Goal: Task Accomplishment & Management: Use online tool/utility

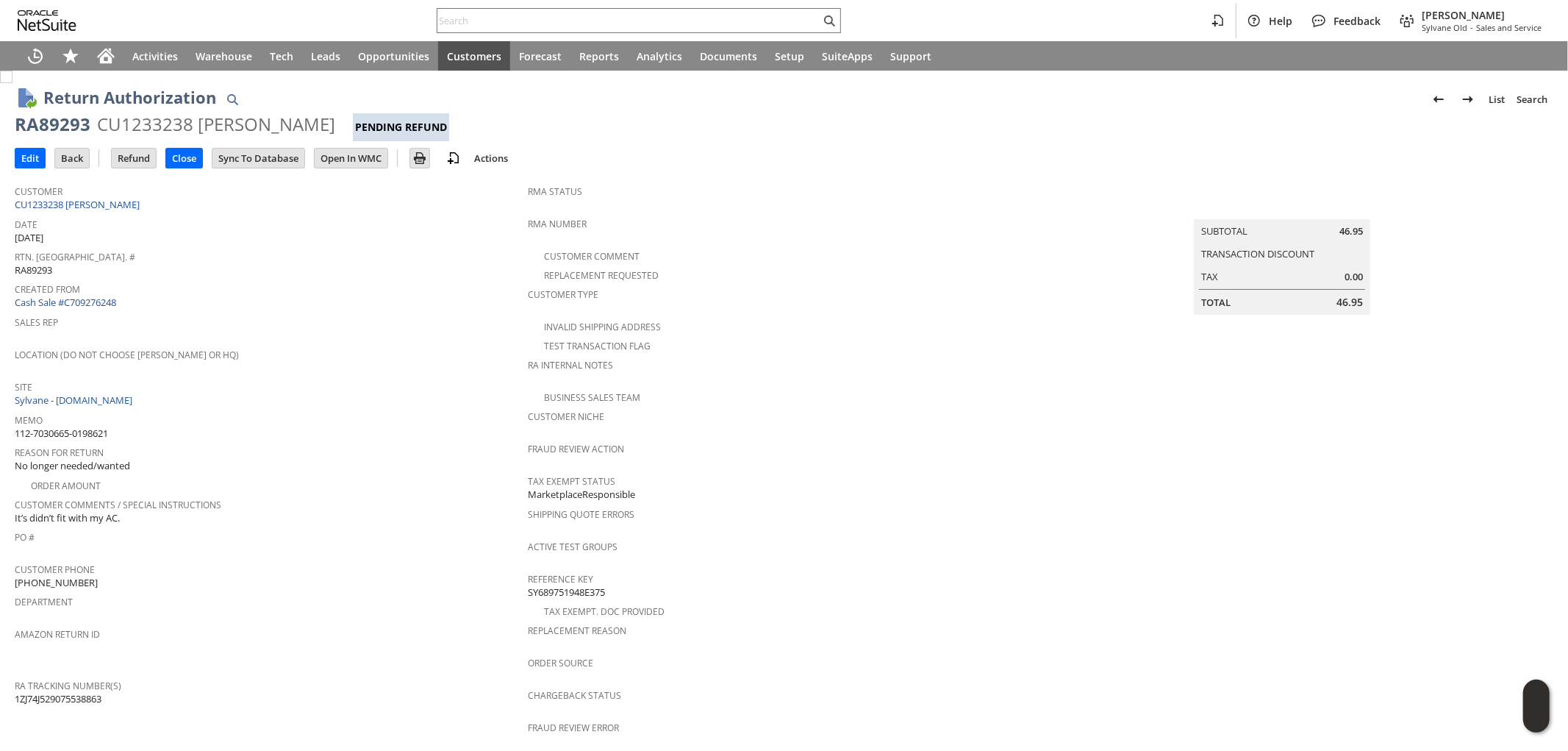
click at [106, 426] on span "112-7030665-0198621" at bounding box center [61, 433] width 93 height 14
copy tbody "112-7030665-0198621"
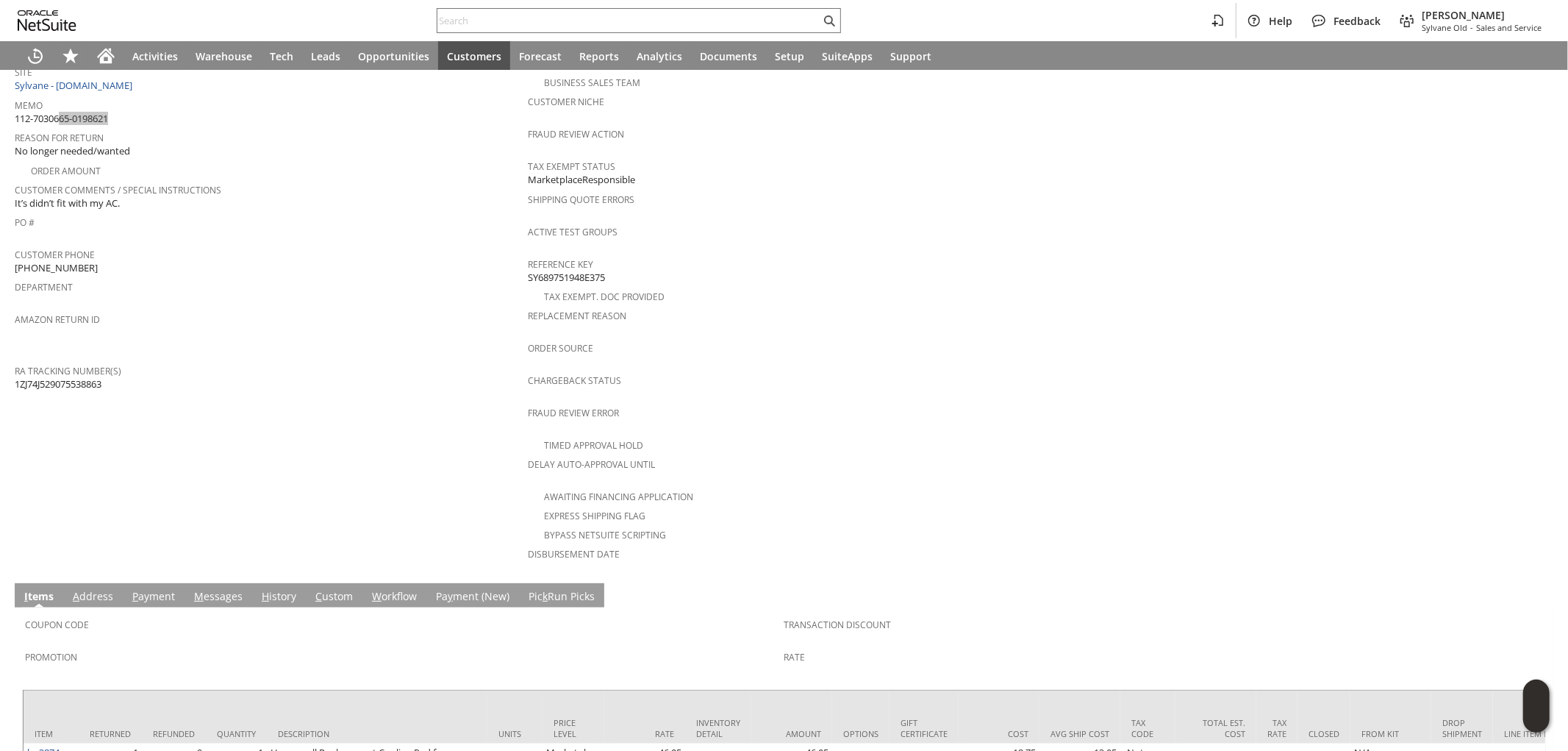
scroll to position [428, 0]
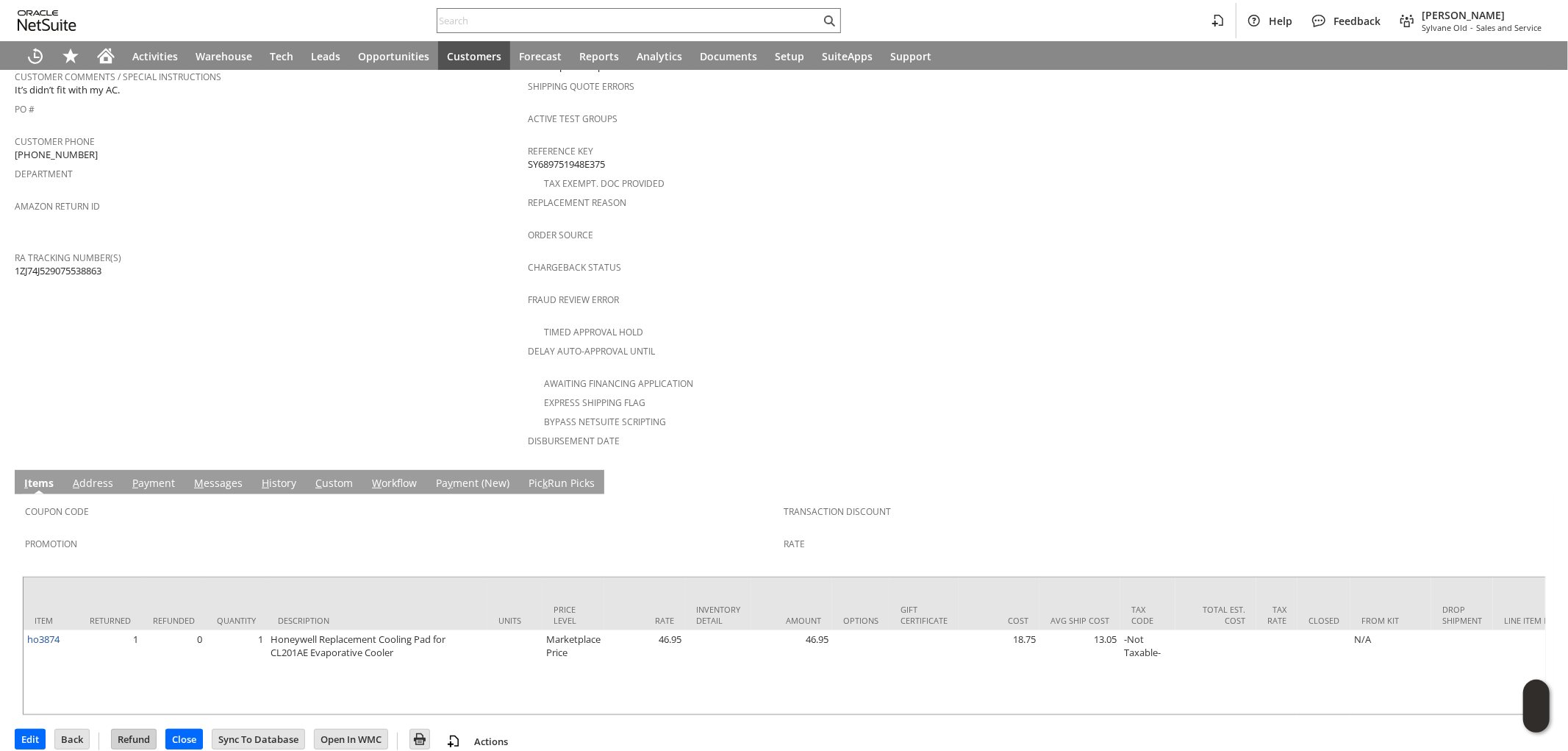
click at [140, 729] on input "Refund" at bounding box center [133, 739] width 44 height 19
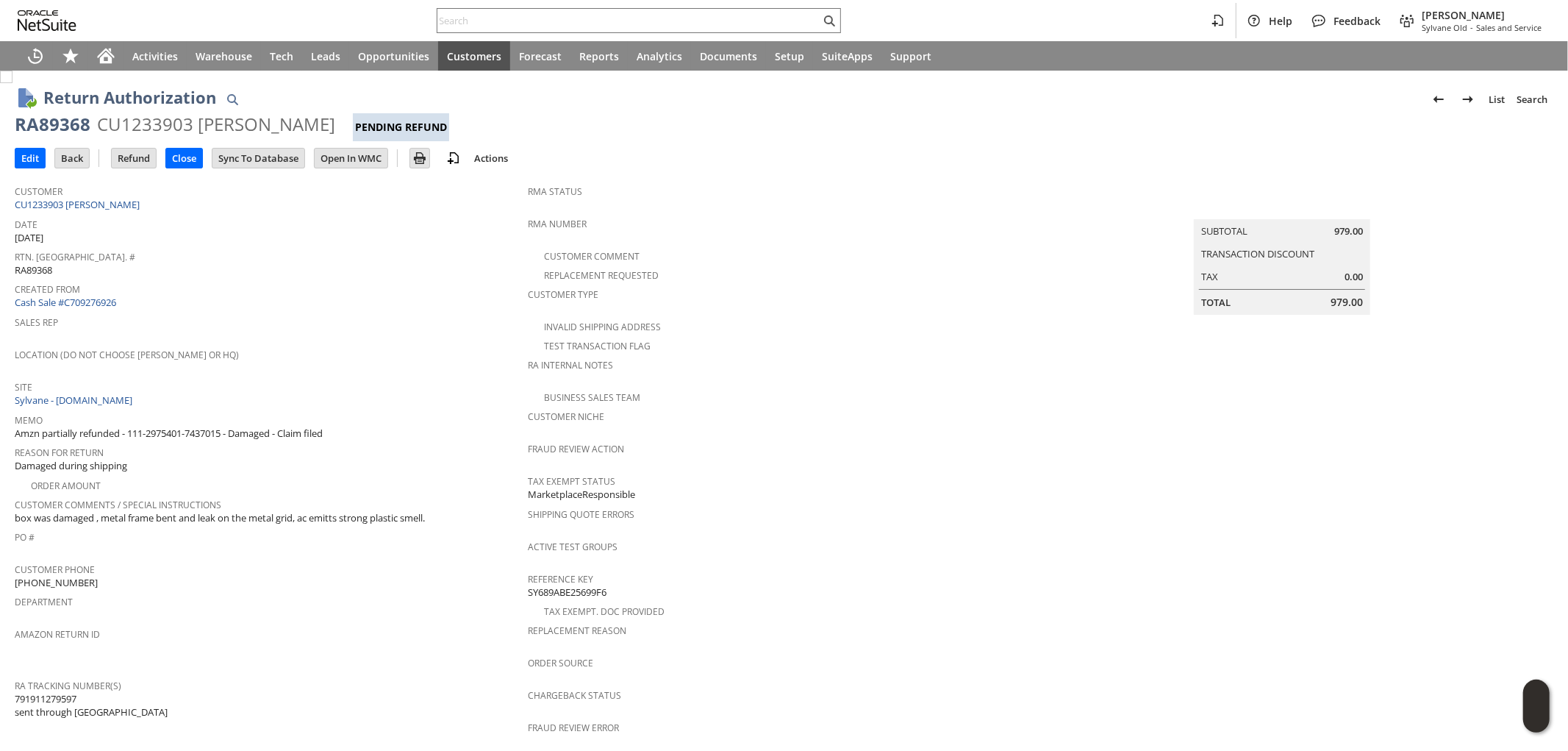
click at [137, 426] on span "Amzn partially refunded - 111-2975401-7437015 - Damaged - Claim filed" at bounding box center [168, 433] width 308 height 14
drag, startPoint x: 137, startPoint y: 422, endPoint x: 192, endPoint y: 423, distance: 55.0
click at [192, 426] on span "Amzn partially refunded - 111-2975401-7437015 - Damaged - Claim filed" at bounding box center [168, 433] width 308 height 14
copy span "111-2975401-7437015"
click at [70, 124] on div "RA89368" at bounding box center [52, 124] width 75 height 24
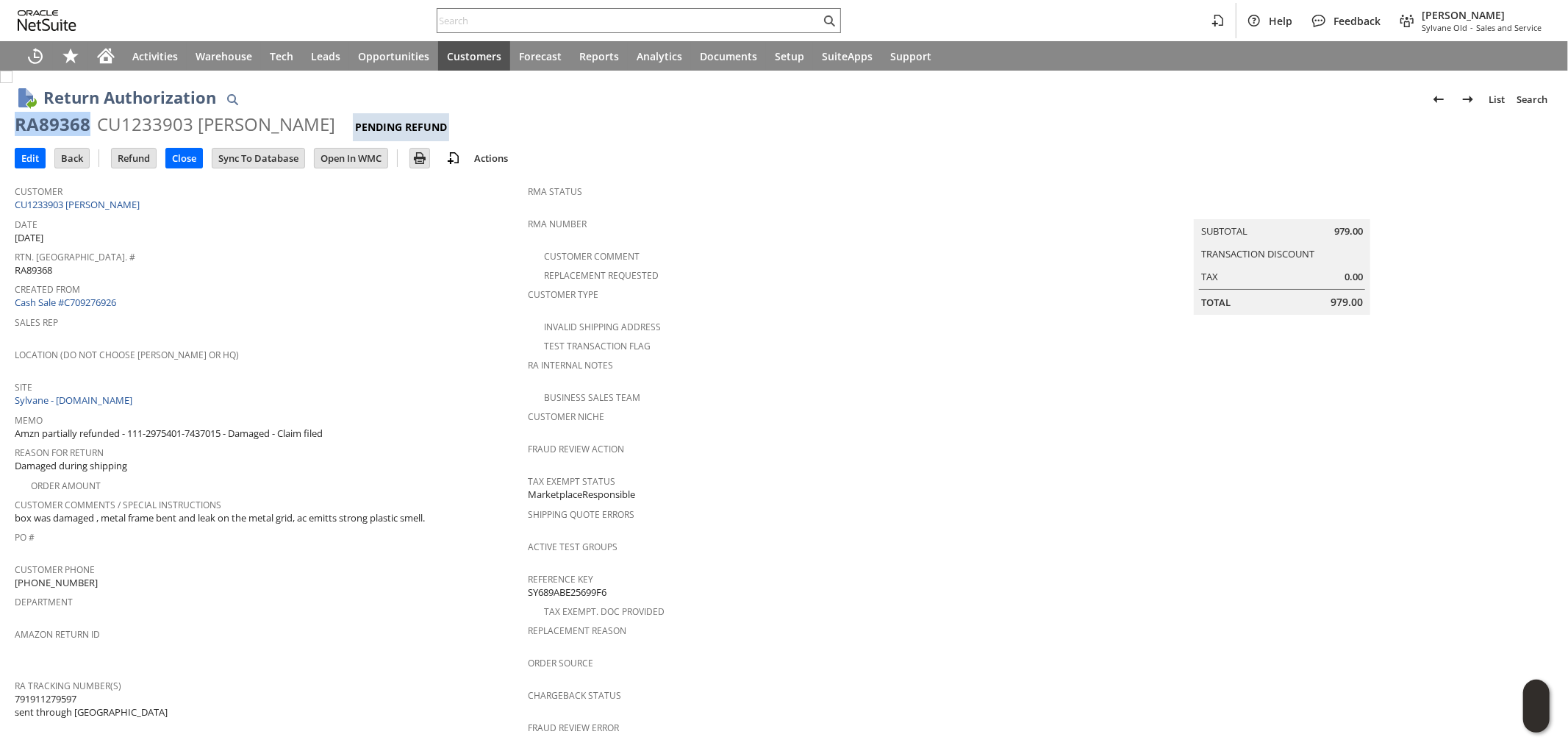
click at [70, 124] on div "RA89368" at bounding box center [52, 124] width 75 height 24
copy div "RA89368"
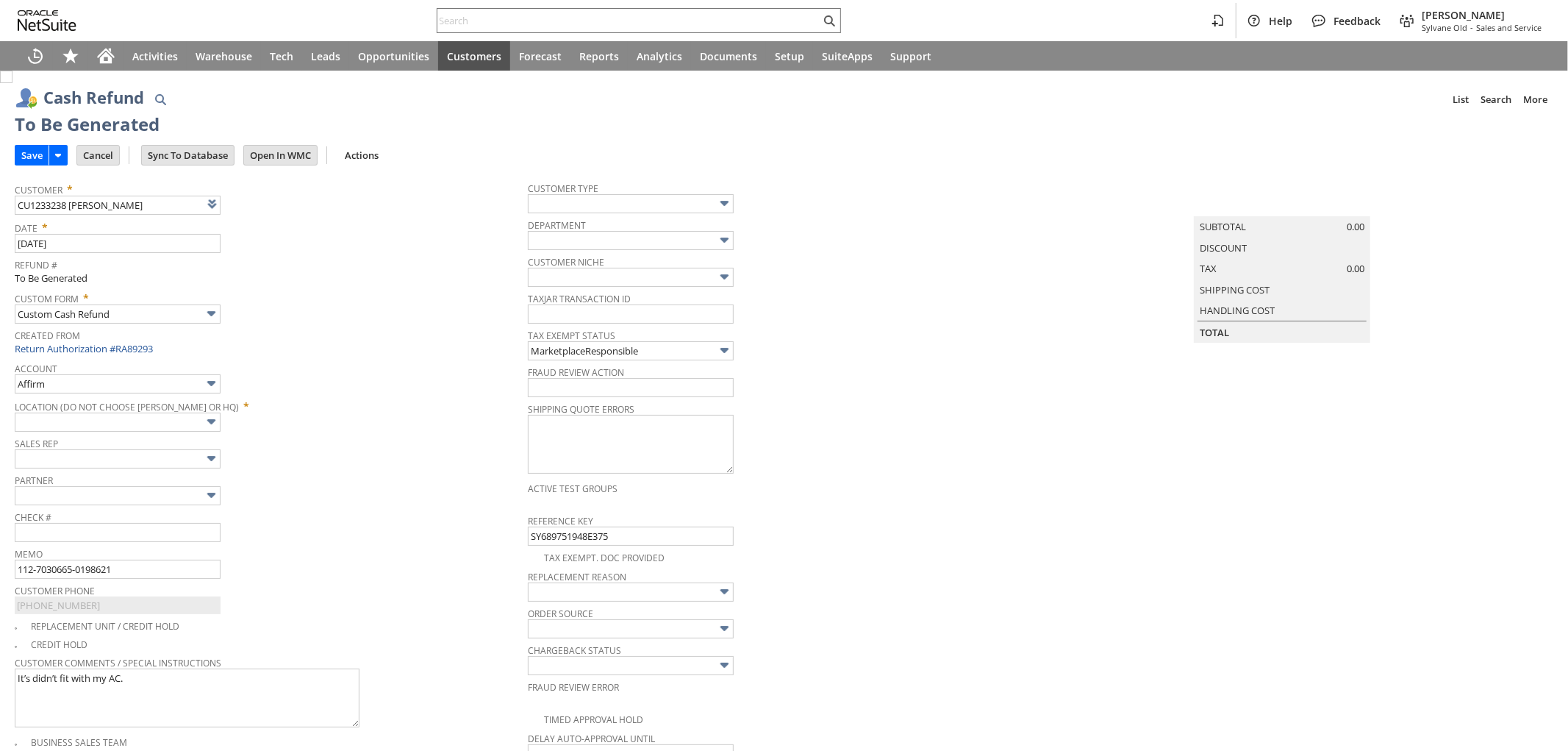
type input "Amazon Undeposited Funds"
type input "Headquarters : Head... : Pending Testing"
type input "Add"
type input "Copy Previous"
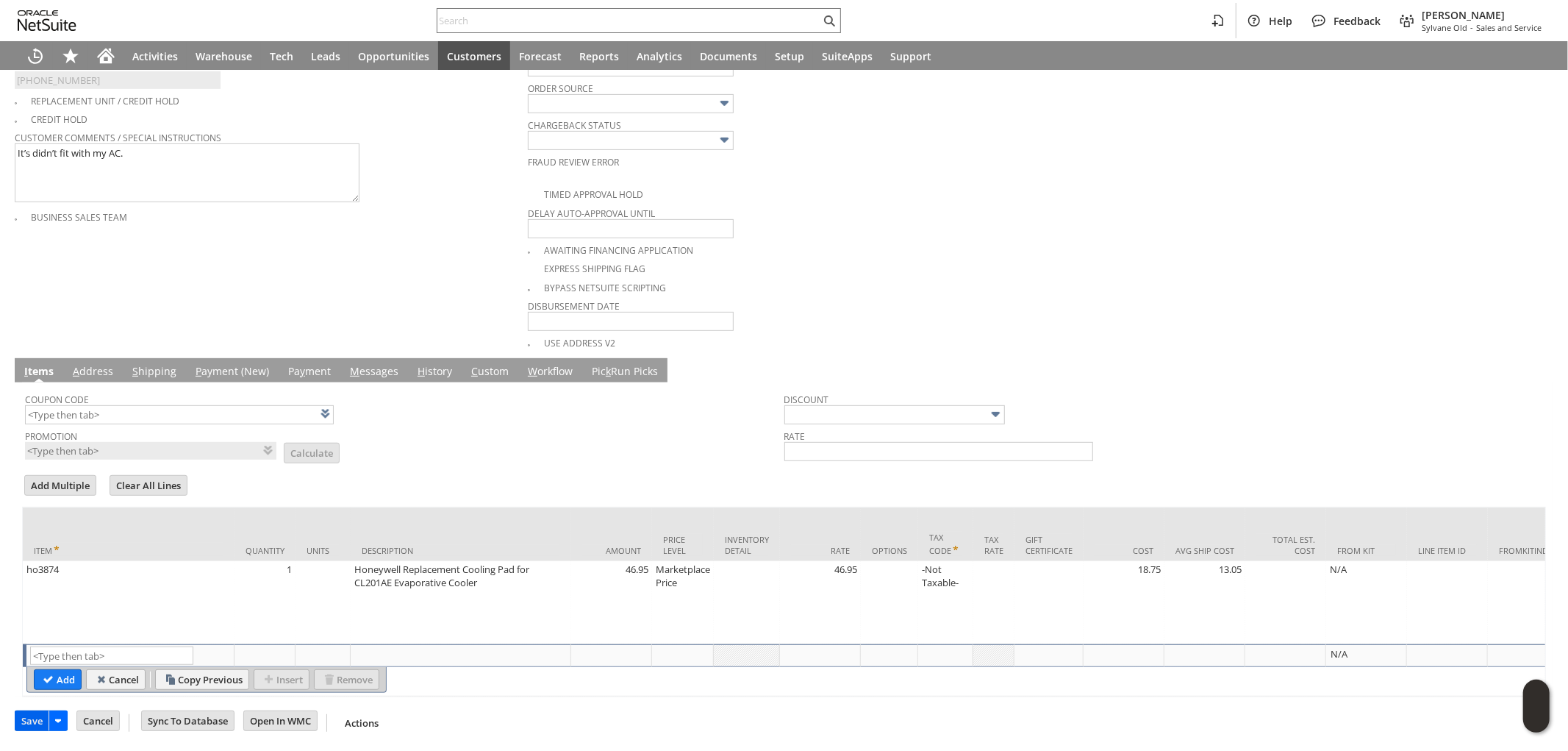
click at [25, 725] on input "Save" at bounding box center [32, 720] width 33 height 19
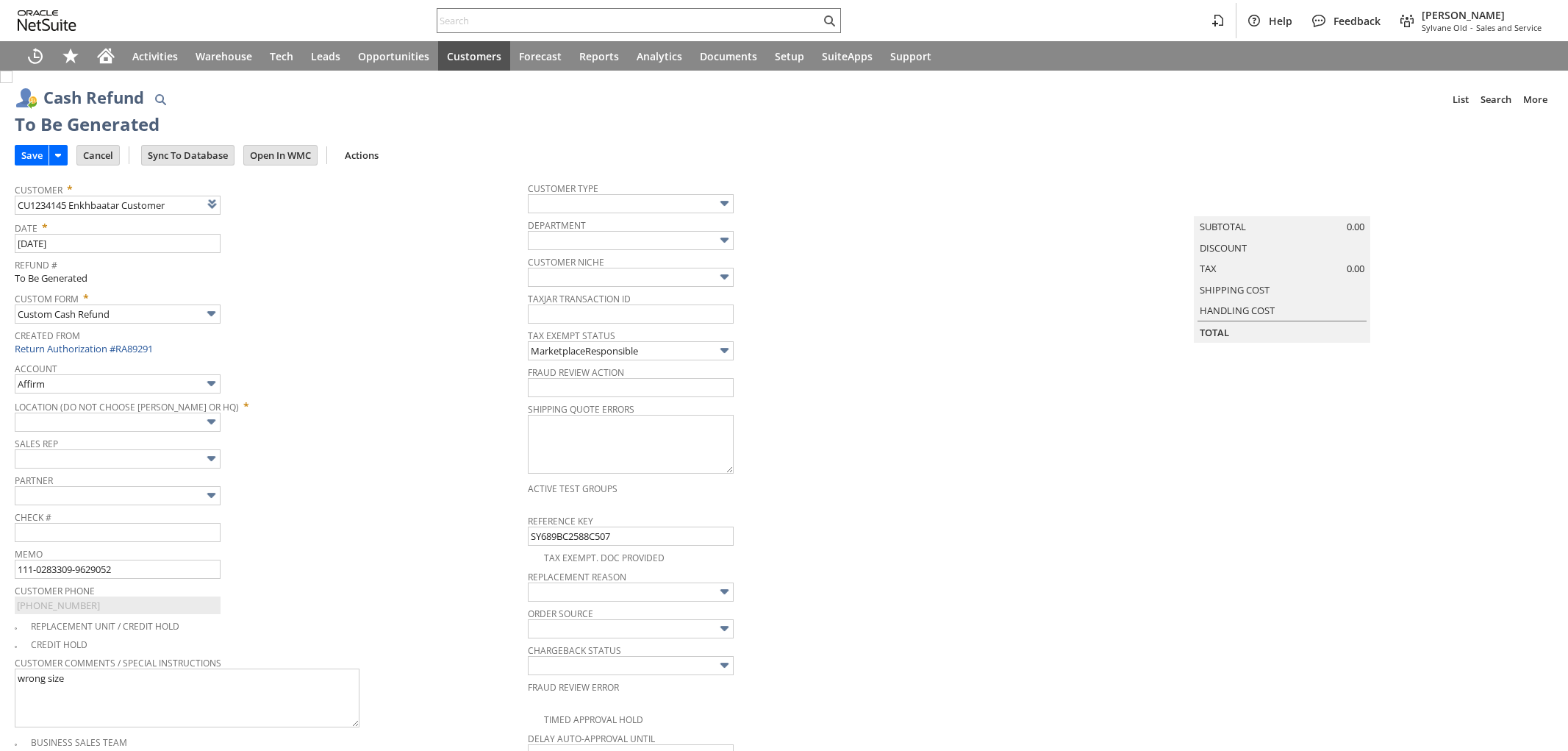
type input "Amazon Undeposited Funds"
type input "Headquarters : Head... : Pending Testing"
type input "Add"
type input "Copy Previous"
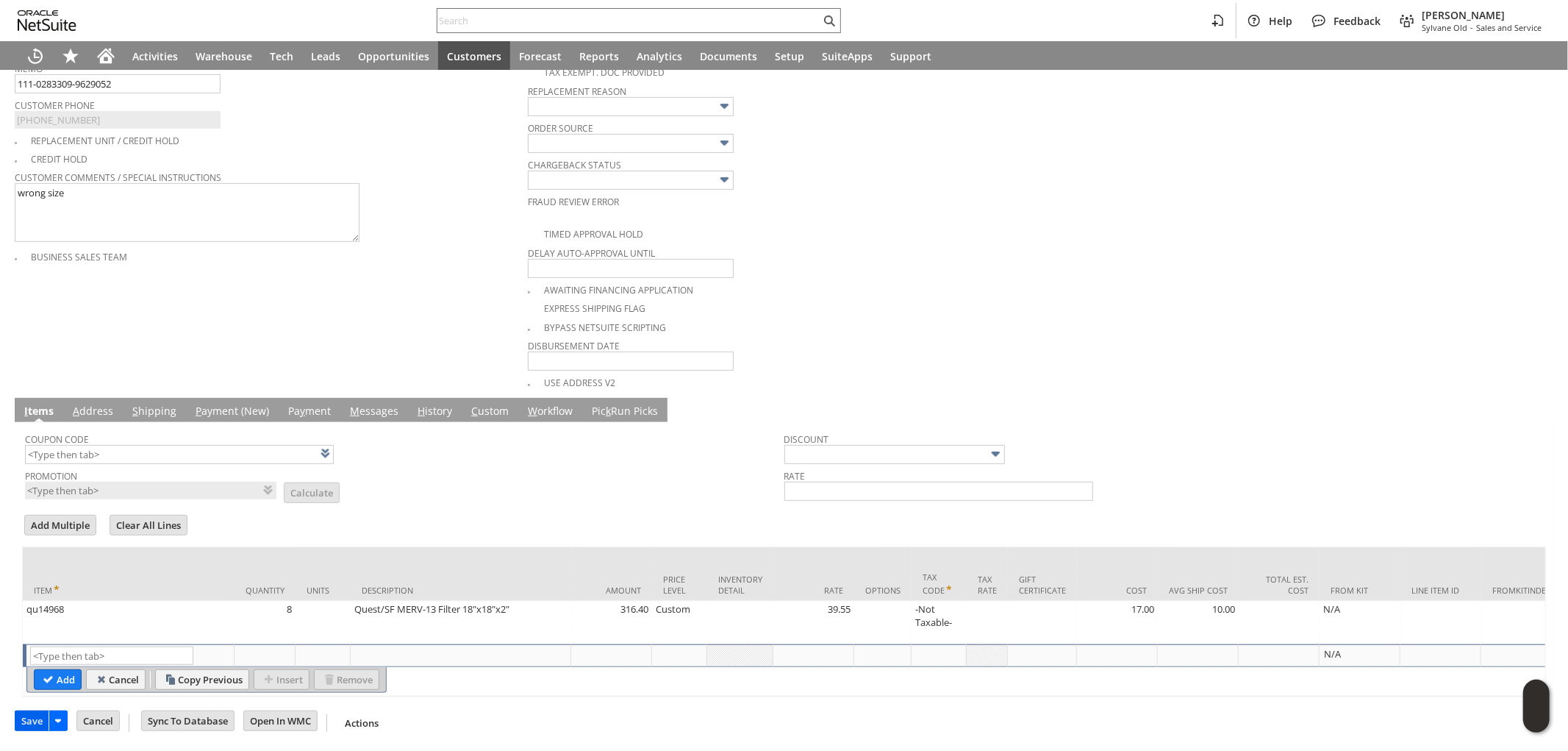
click at [25, 717] on input "Save" at bounding box center [32, 720] width 33 height 19
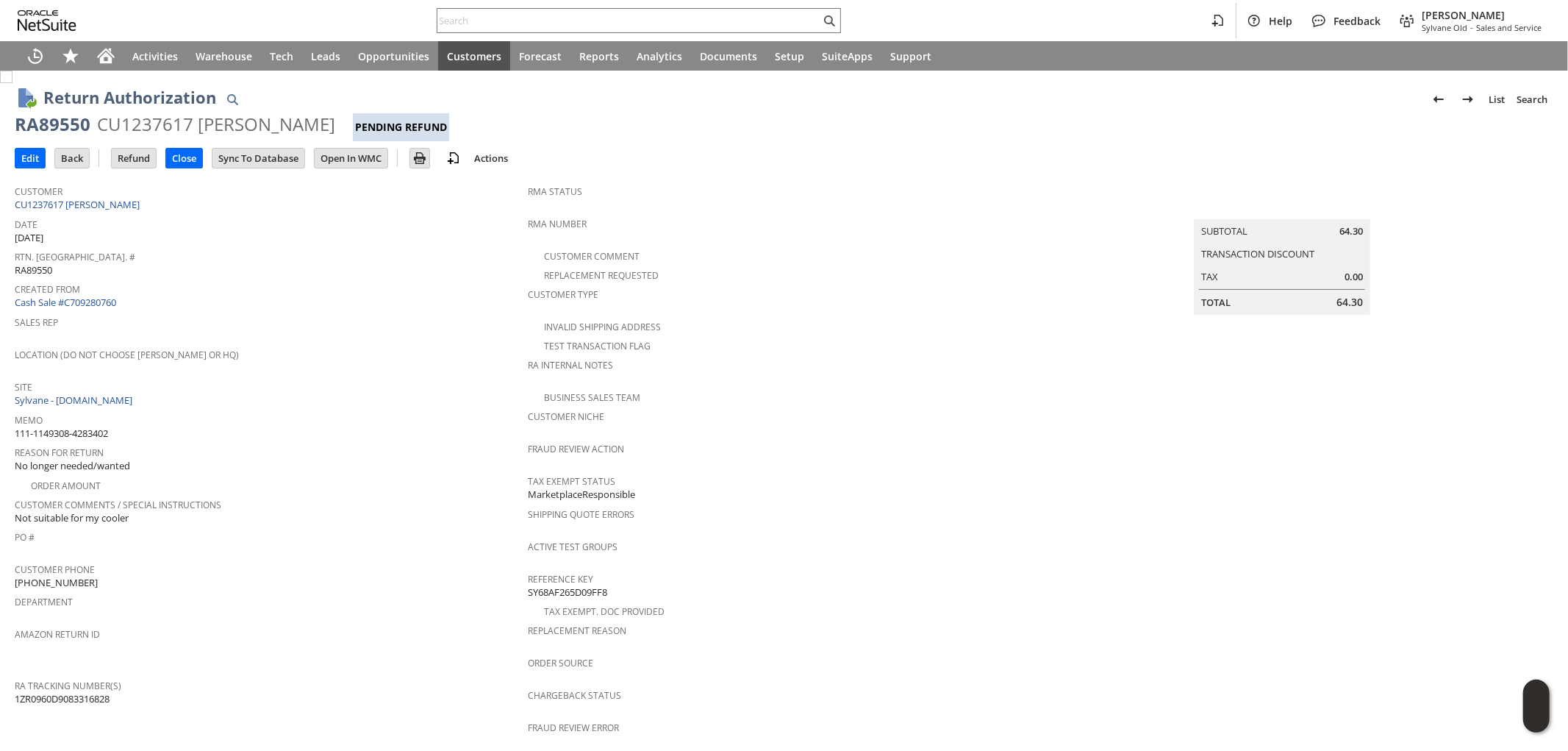
click at [108, 426] on span "111-1149308-4283402" at bounding box center [61, 433] width 93 height 14
click at [107, 426] on span "111-1149308-4283402" at bounding box center [61, 433] width 93 height 14
copy tbody "111-1149308-4283402"
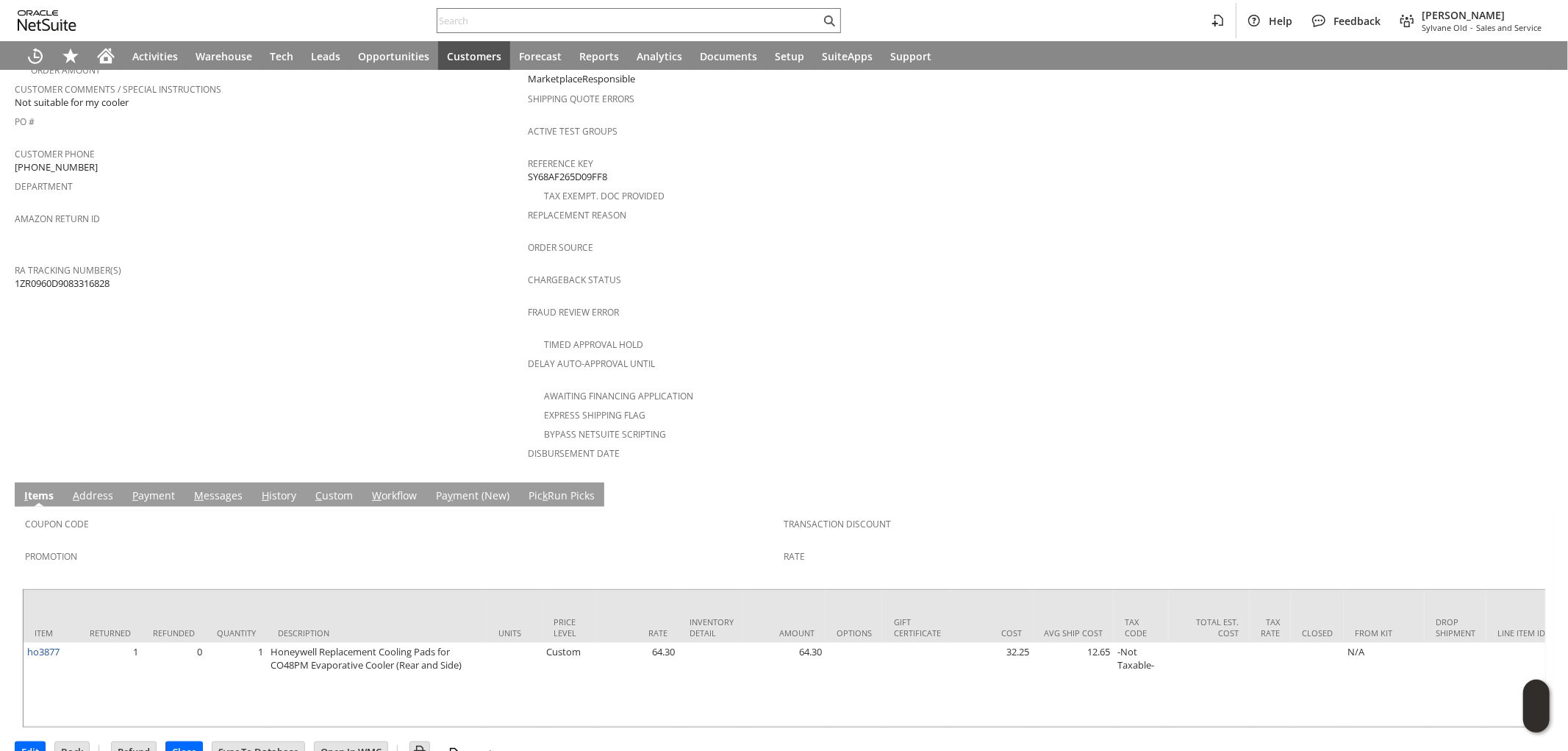
scroll to position [428, 0]
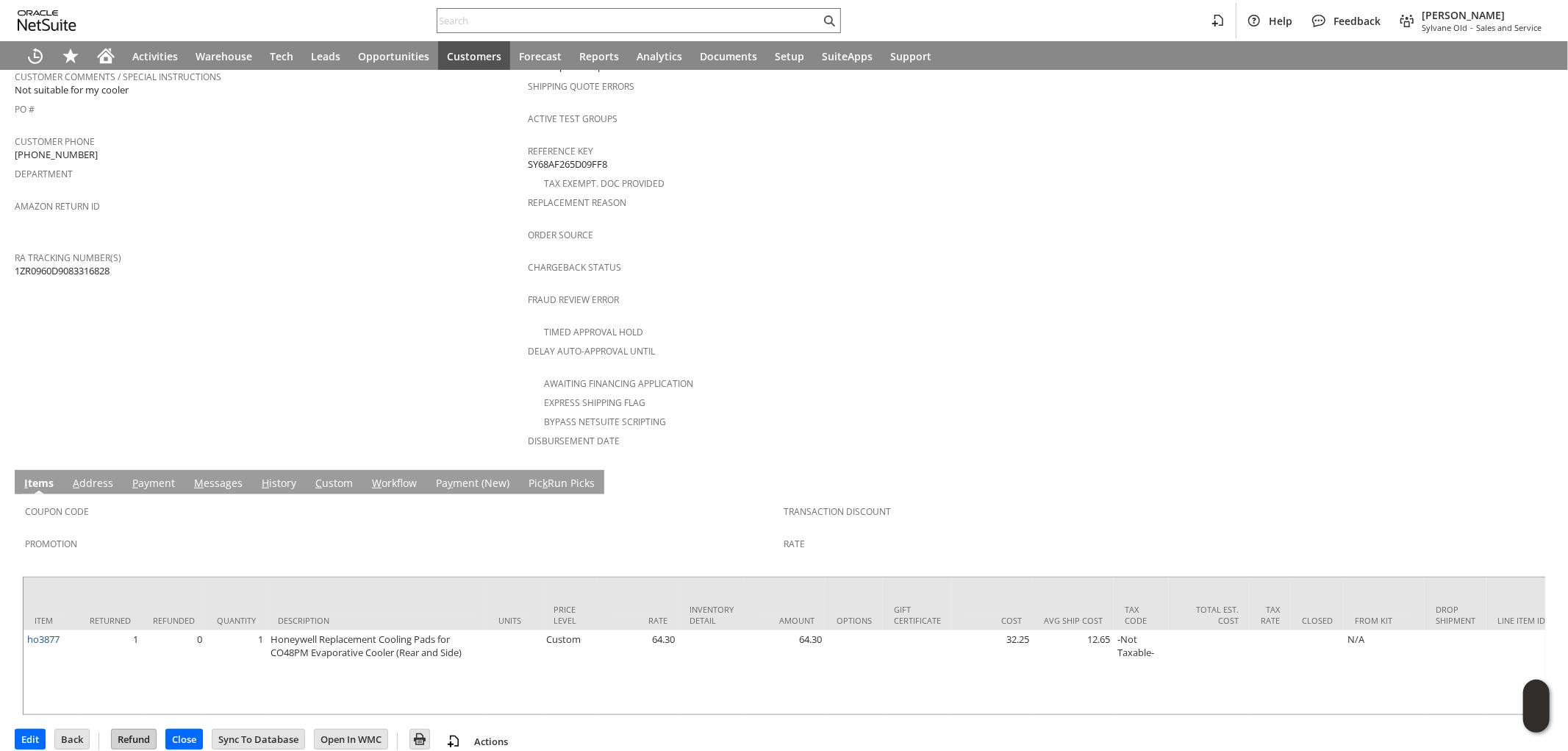
click at [142, 729] on input "Refund" at bounding box center [133, 739] width 44 height 19
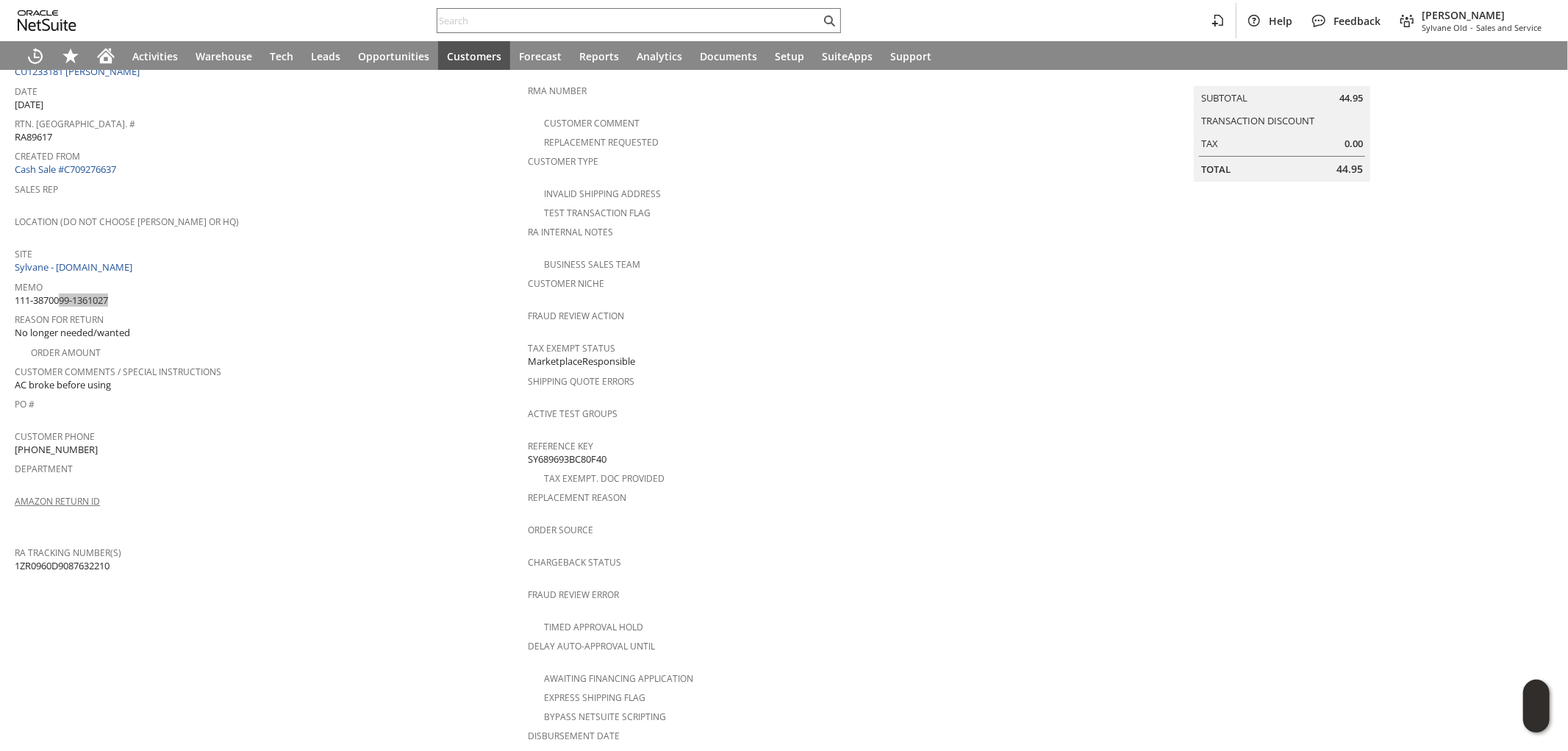
scroll to position [428, 0]
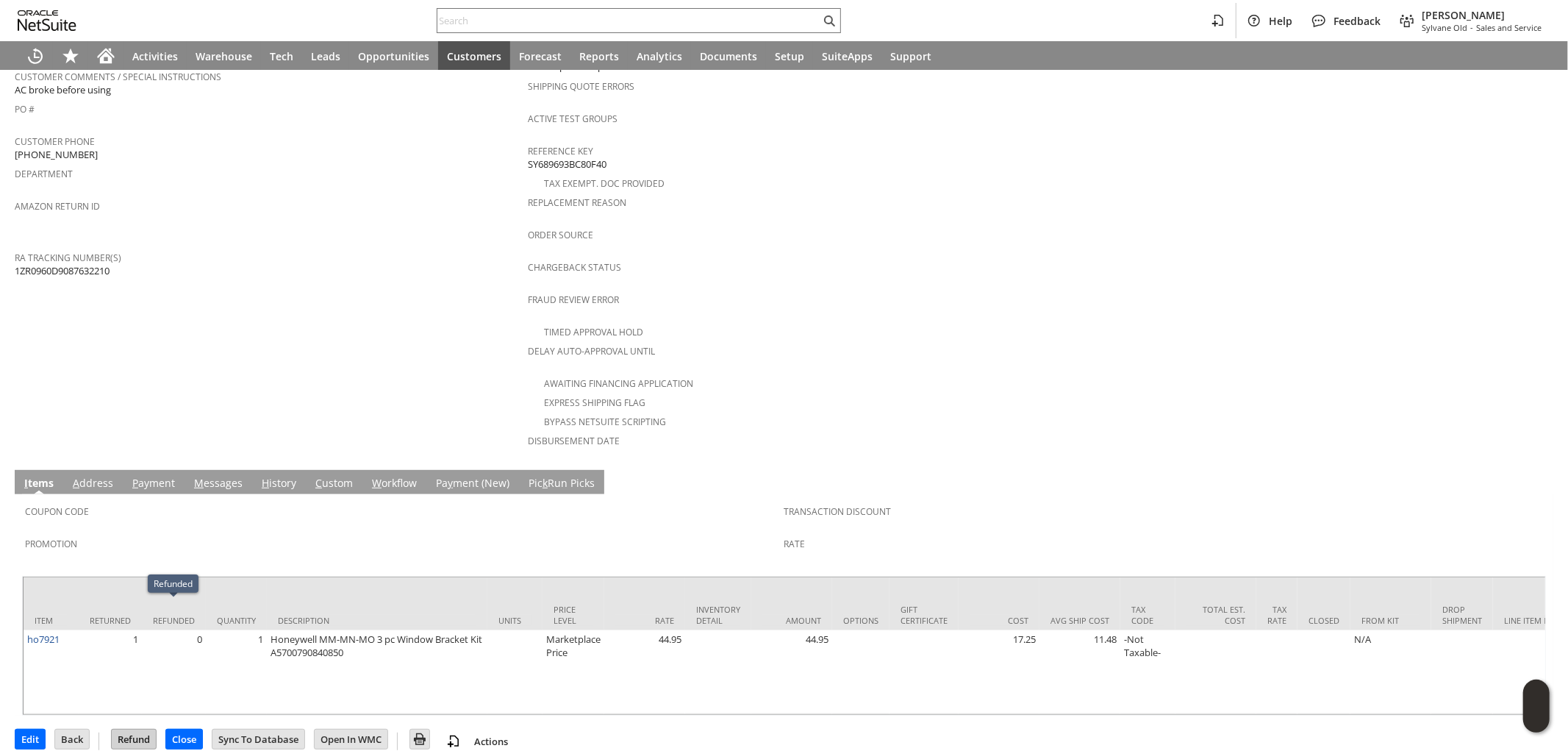
click at [145, 729] on input "Refund" at bounding box center [133, 739] width 44 height 19
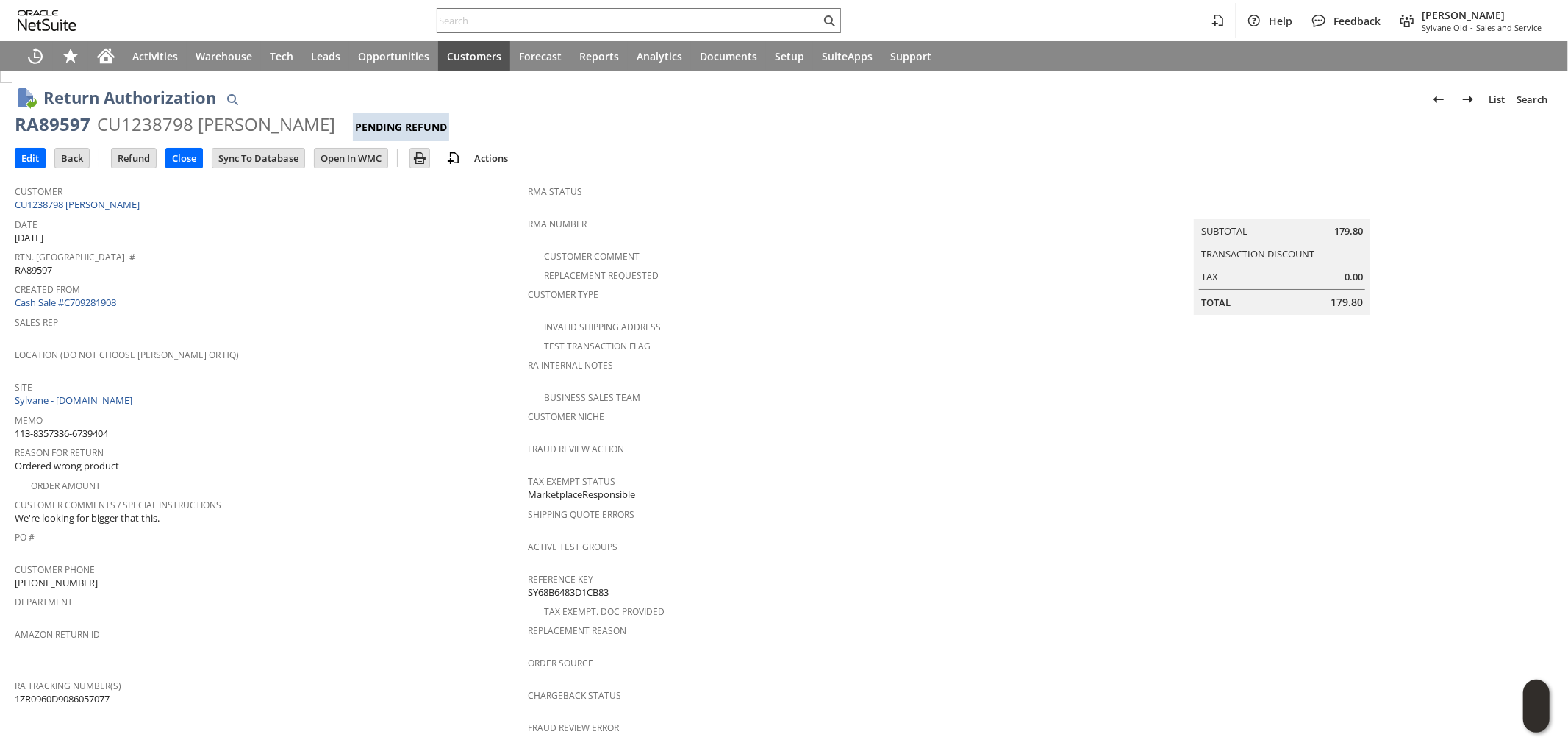
click at [88, 426] on span "113-8357336-6739404" at bounding box center [61, 433] width 93 height 14
copy tbody "113-8357336-6739404"
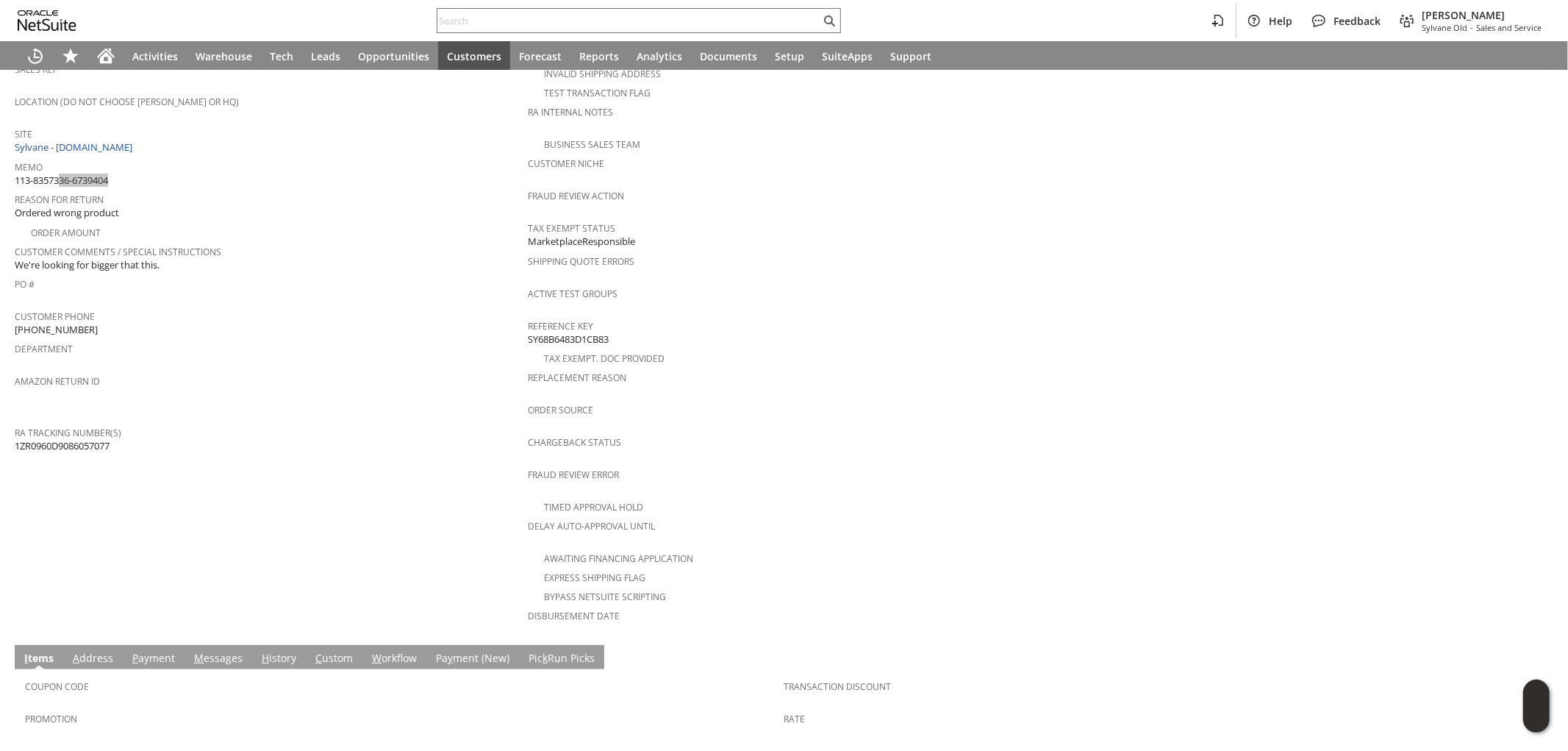
scroll to position [428, 0]
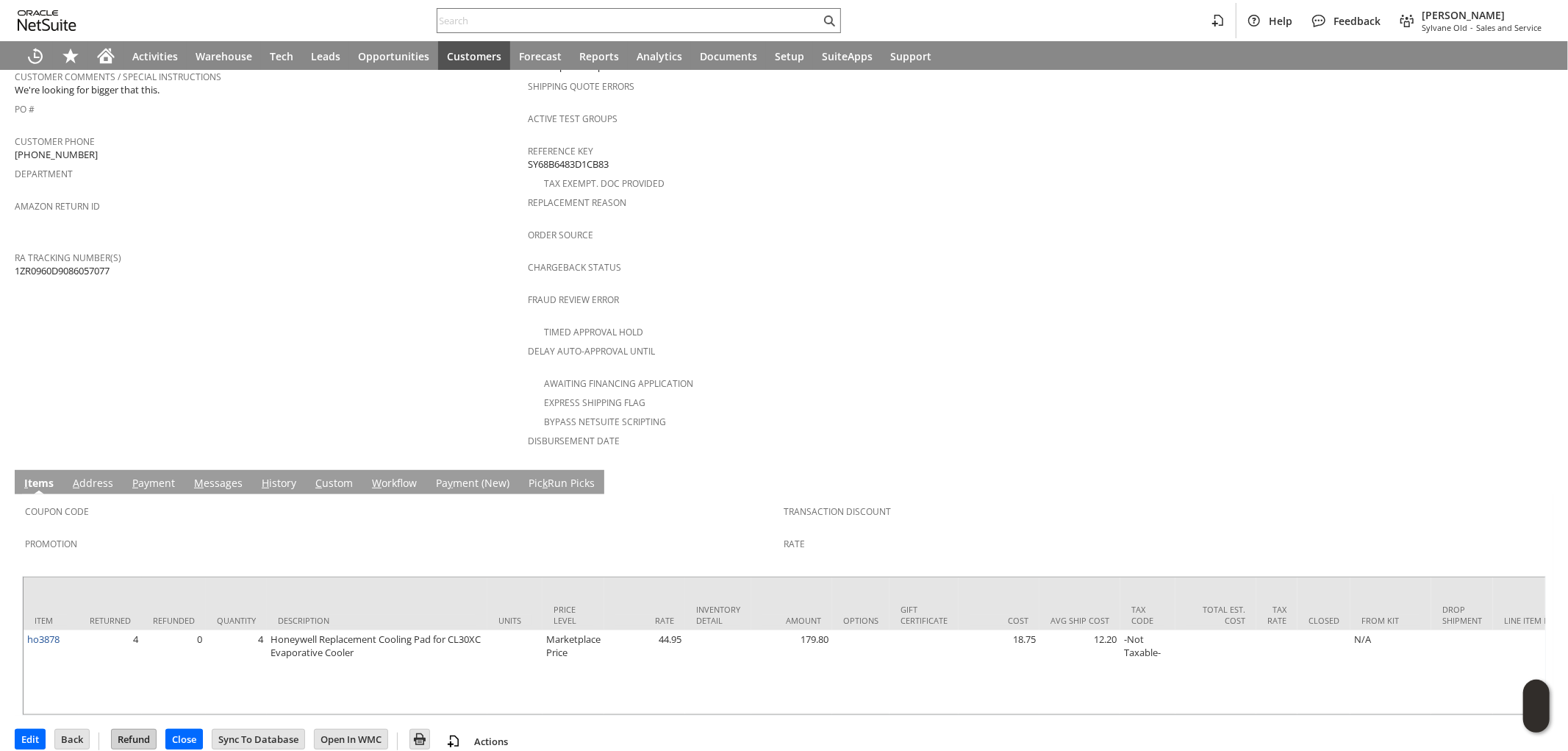
click at [134, 729] on input "Refund" at bounding box center [133, 739] width 44 height 19
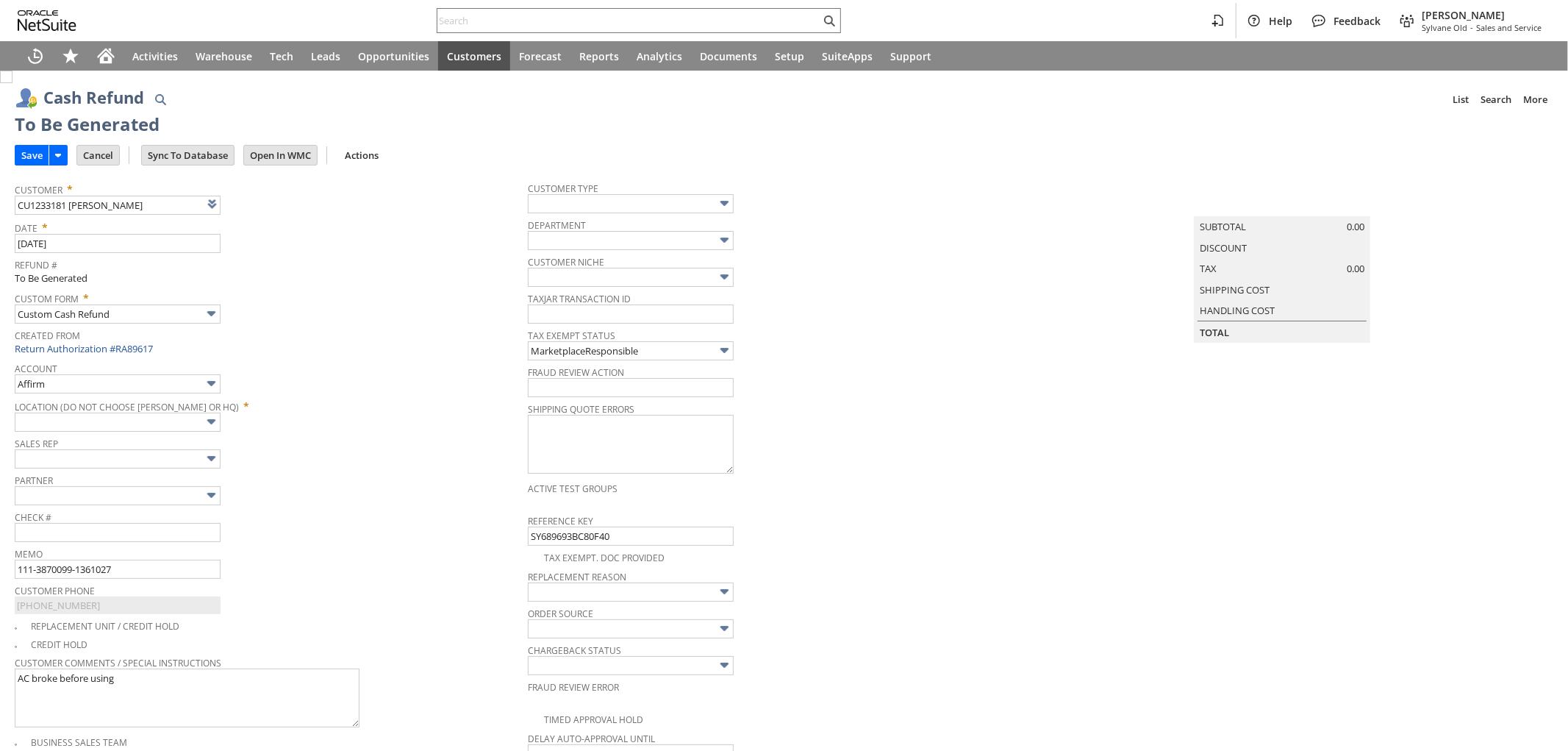
type input "Amazon Undeposited Funds"
type input "Headquarters : Head... : Pending Testing"
type input "Add"
type input "Copy Previous"
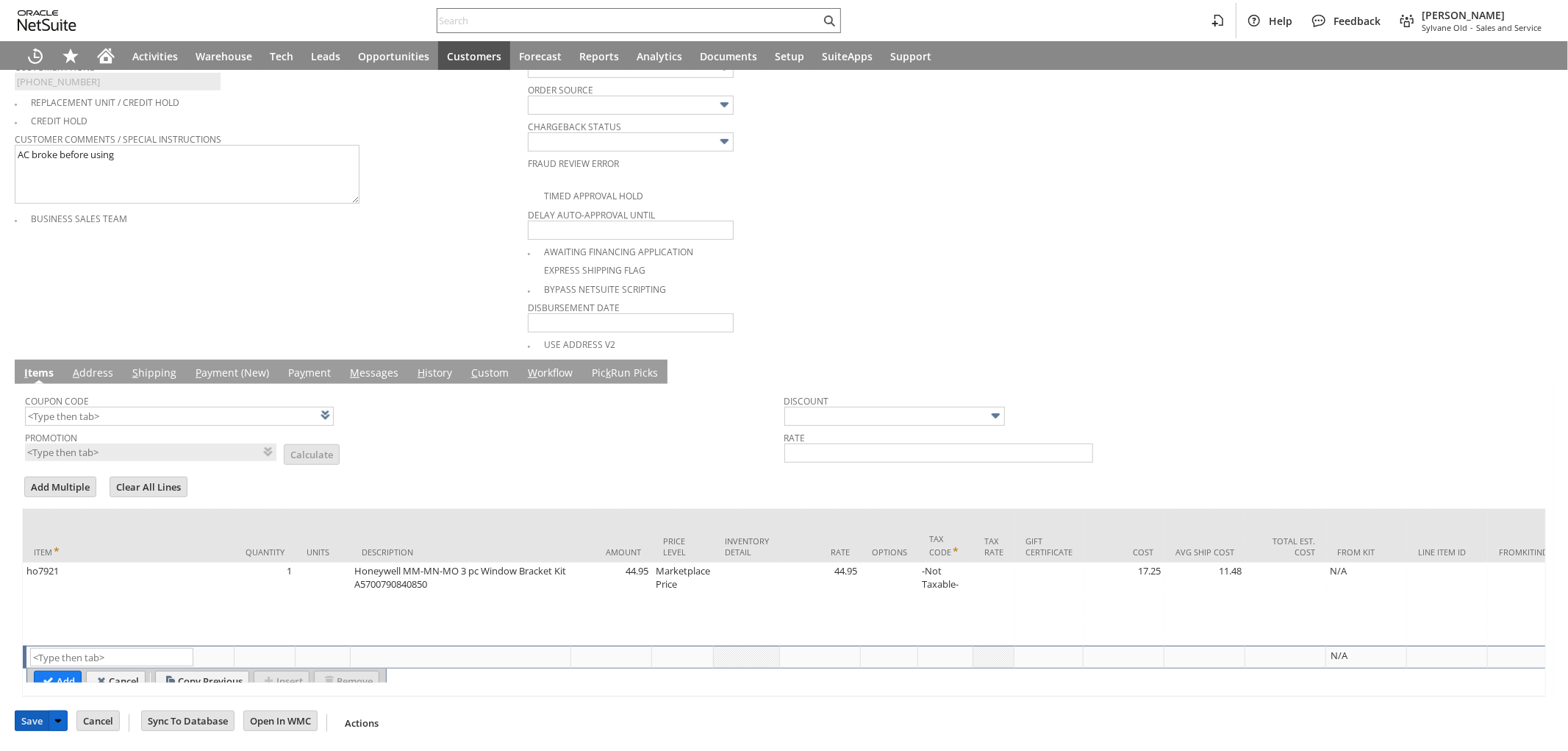
click at [28, 718] on input "Save" at bounding box center [32, 720] width 33 height 19
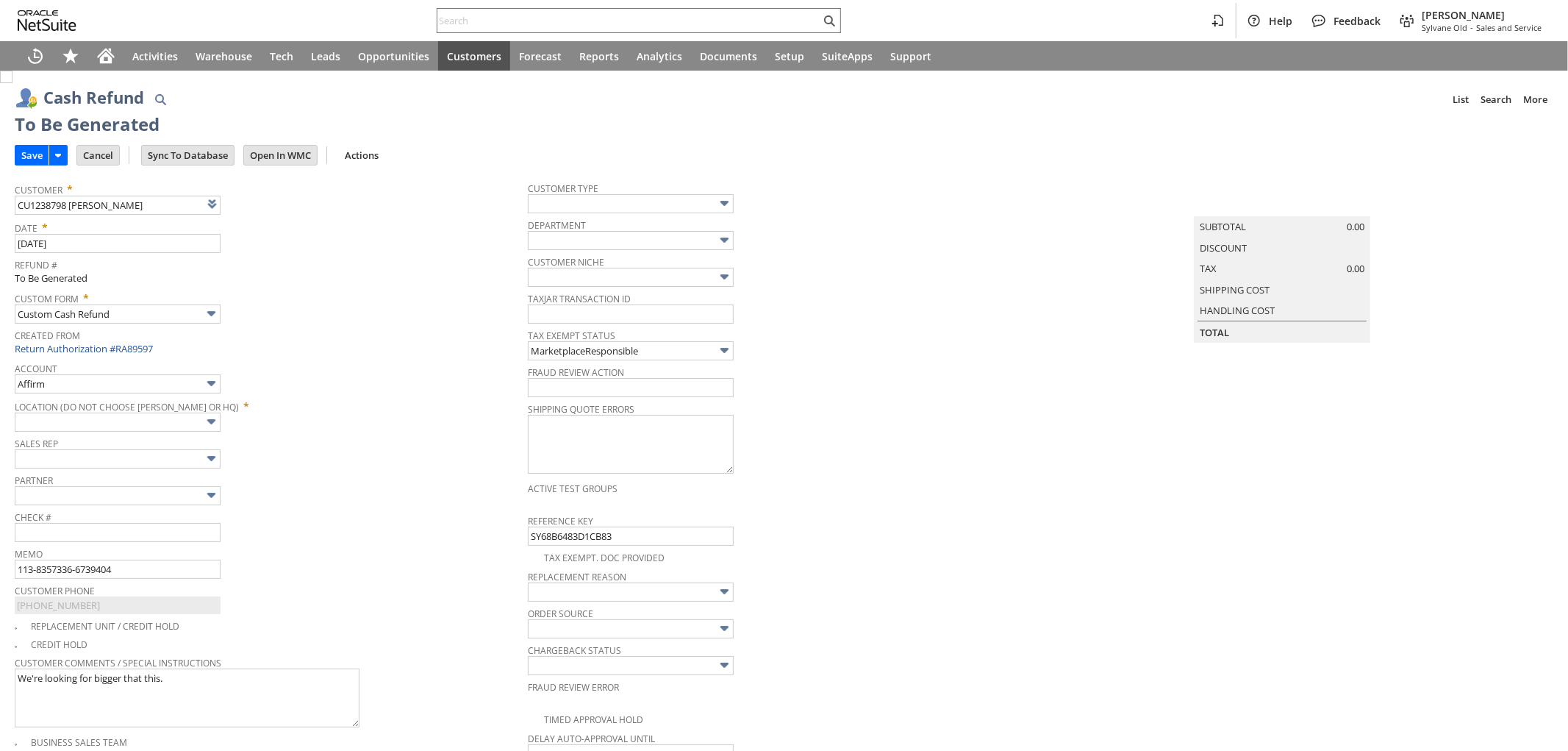
type input "Amazon Undeposited Funds"
type input "Headquarters : Head... : Pending Testing"
type input "Add"
type input "Copy Previous"
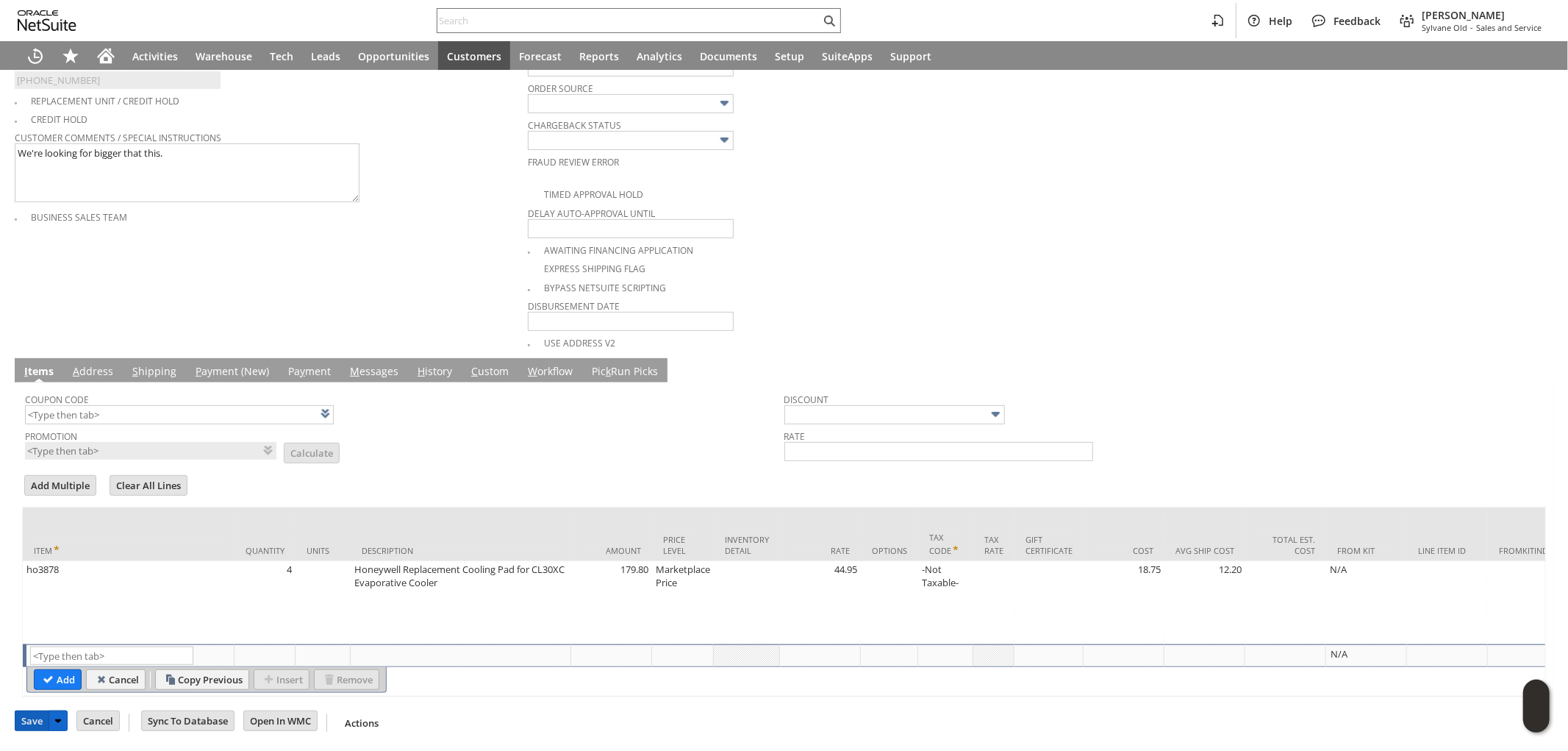
click at [31, 722] on input "Save" at bounding box center [32, 720] width 33 height 19
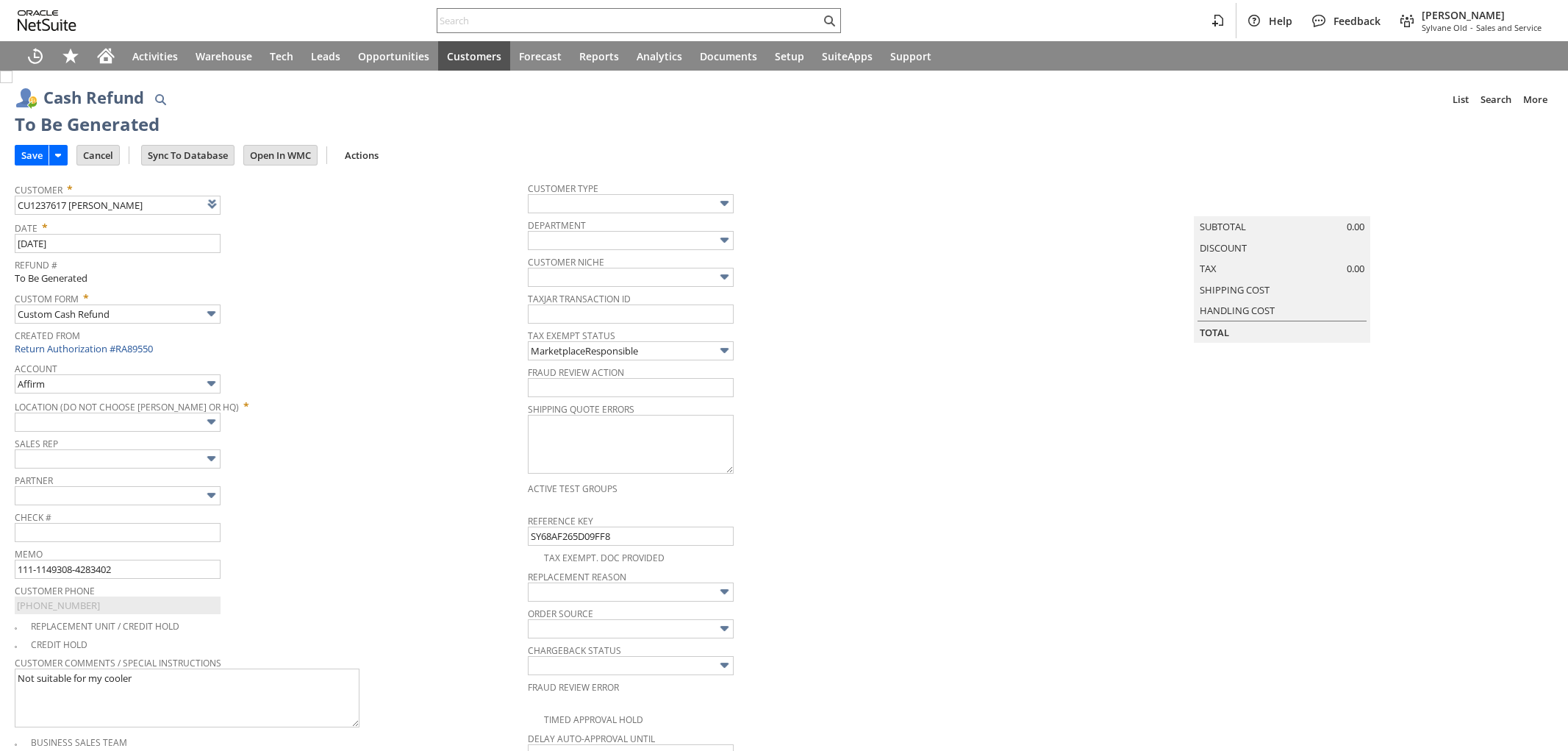
type input "Amazon Undeposited Funds"
type input "Headquarters : Head... : Pending Testing"
type input "Add"
type input "Copy Previous"
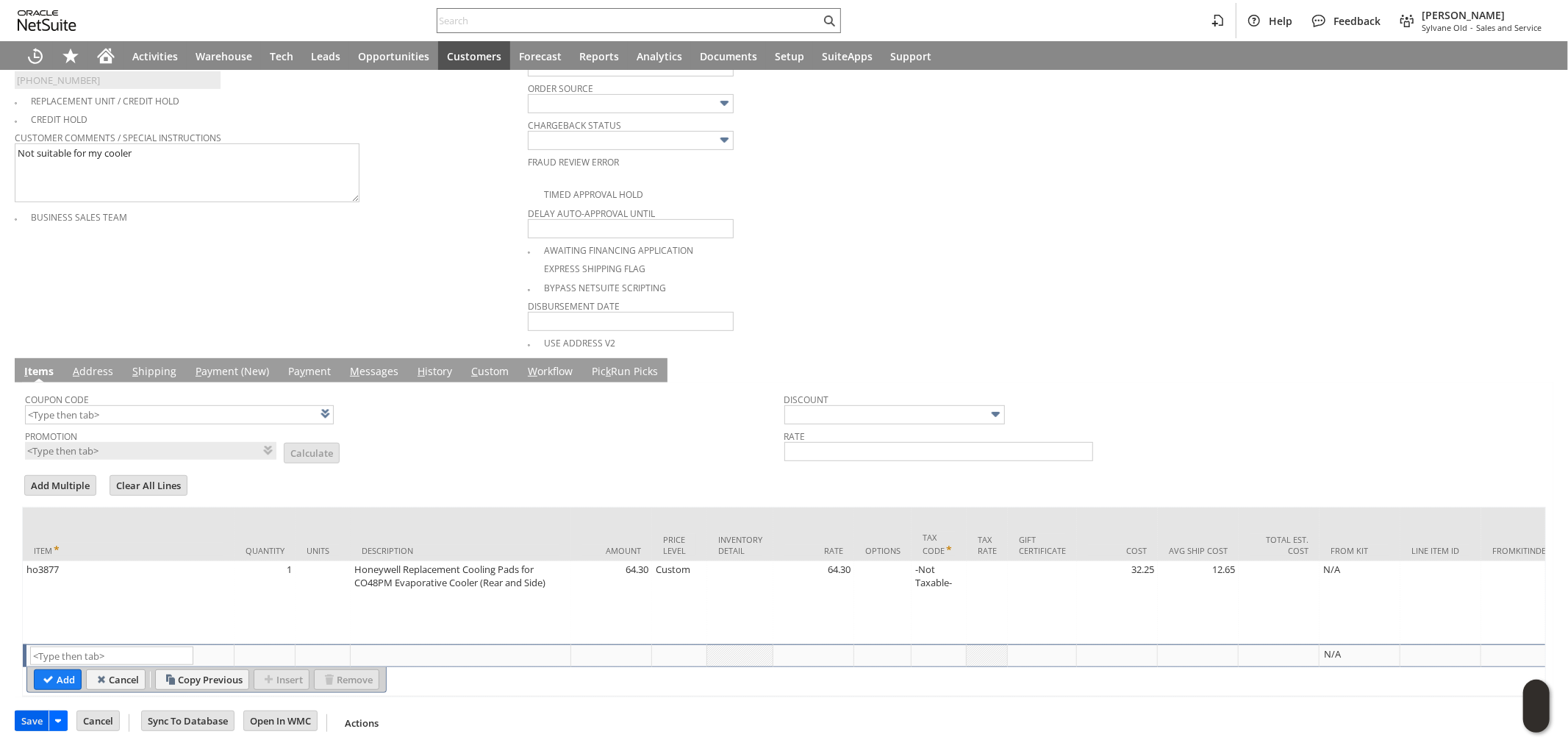
click at [32, 726] on input "Save" at bounding box center [32, 720] width 33 height 19
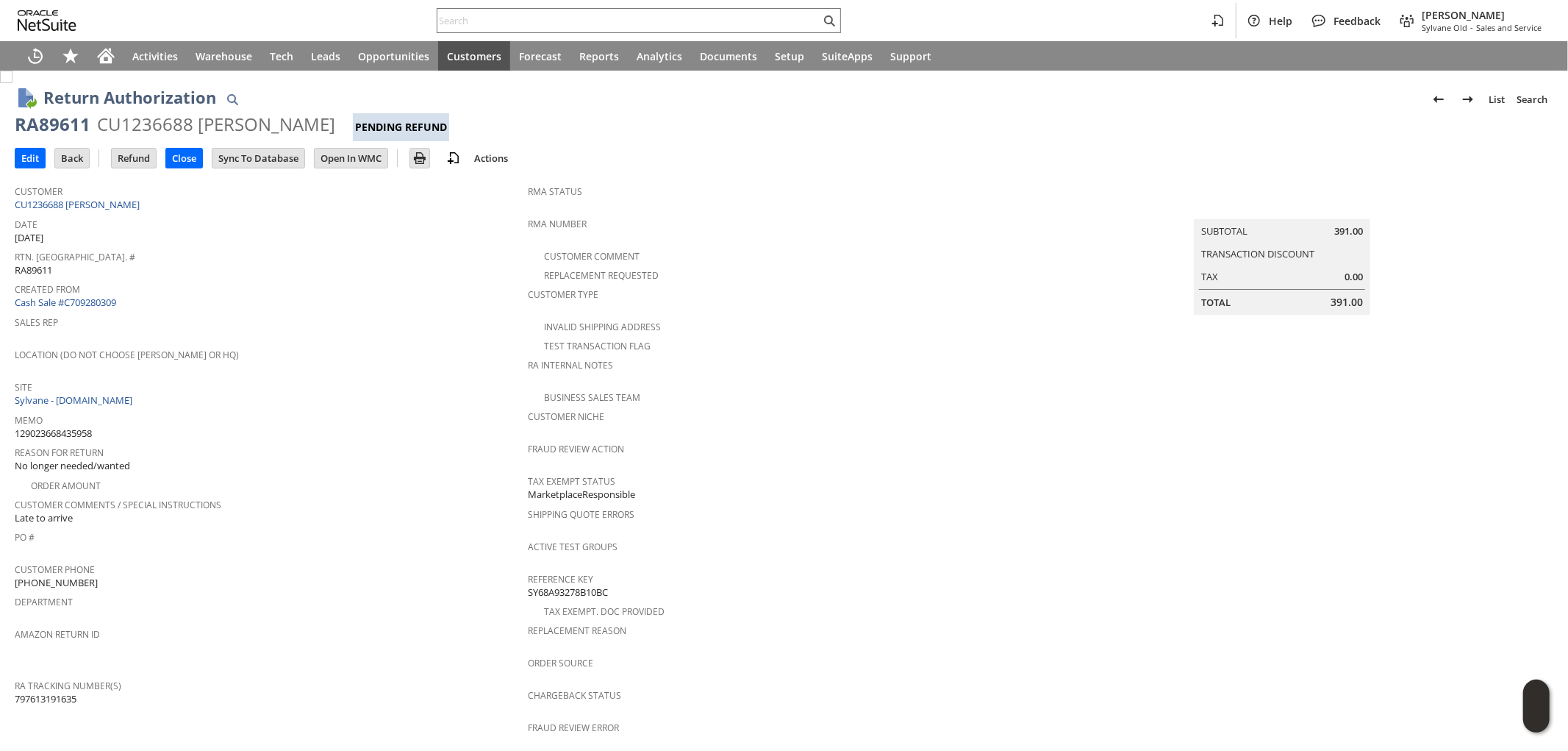
scroll to position [441, 0]
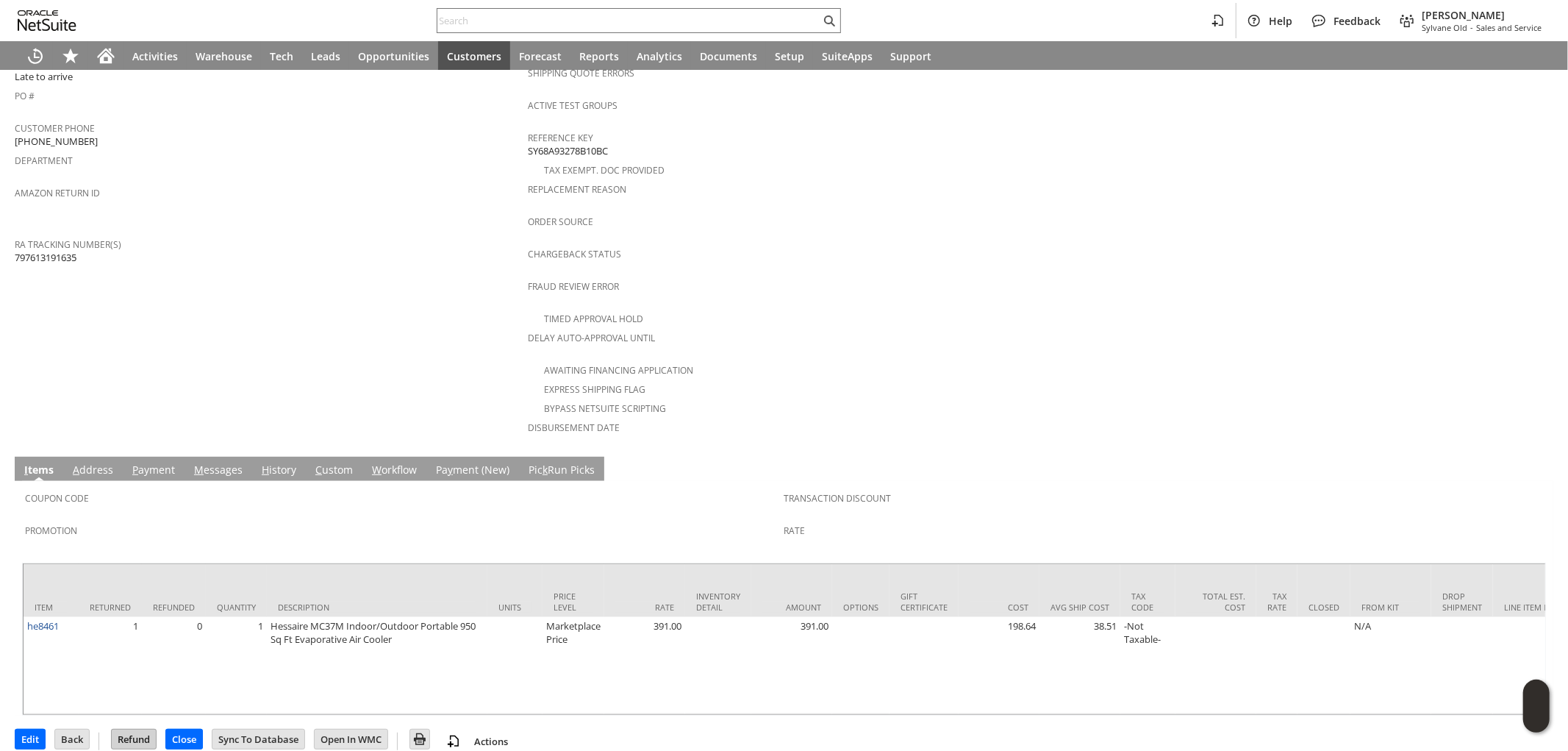
click at [142, 729] on input "Refund" at bounding box center [133, 739] width 44 height 19
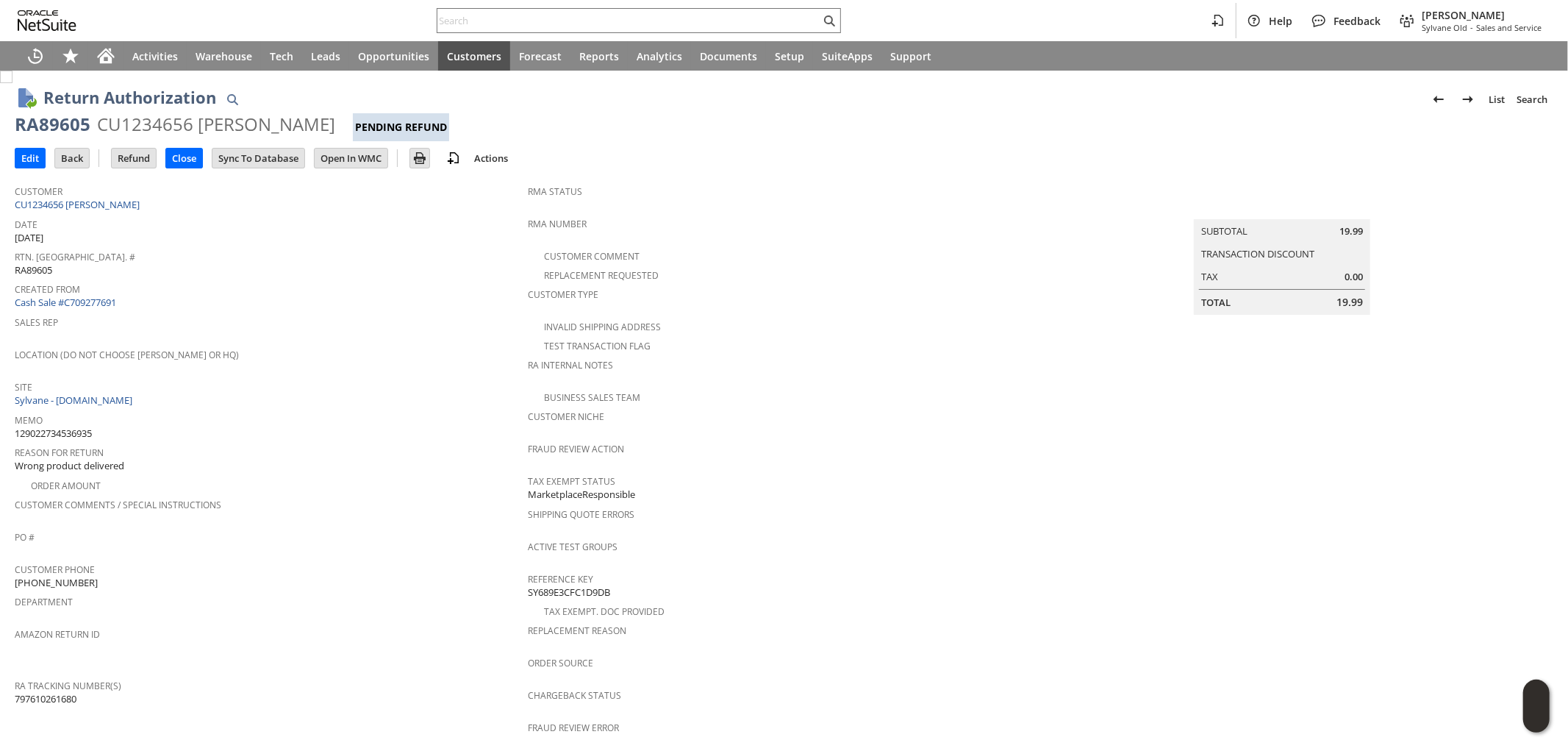
click at [82, 426] on span "129022734536935" at bounding box center [53, 433] width 77 height 14
copy span "129022734536935"
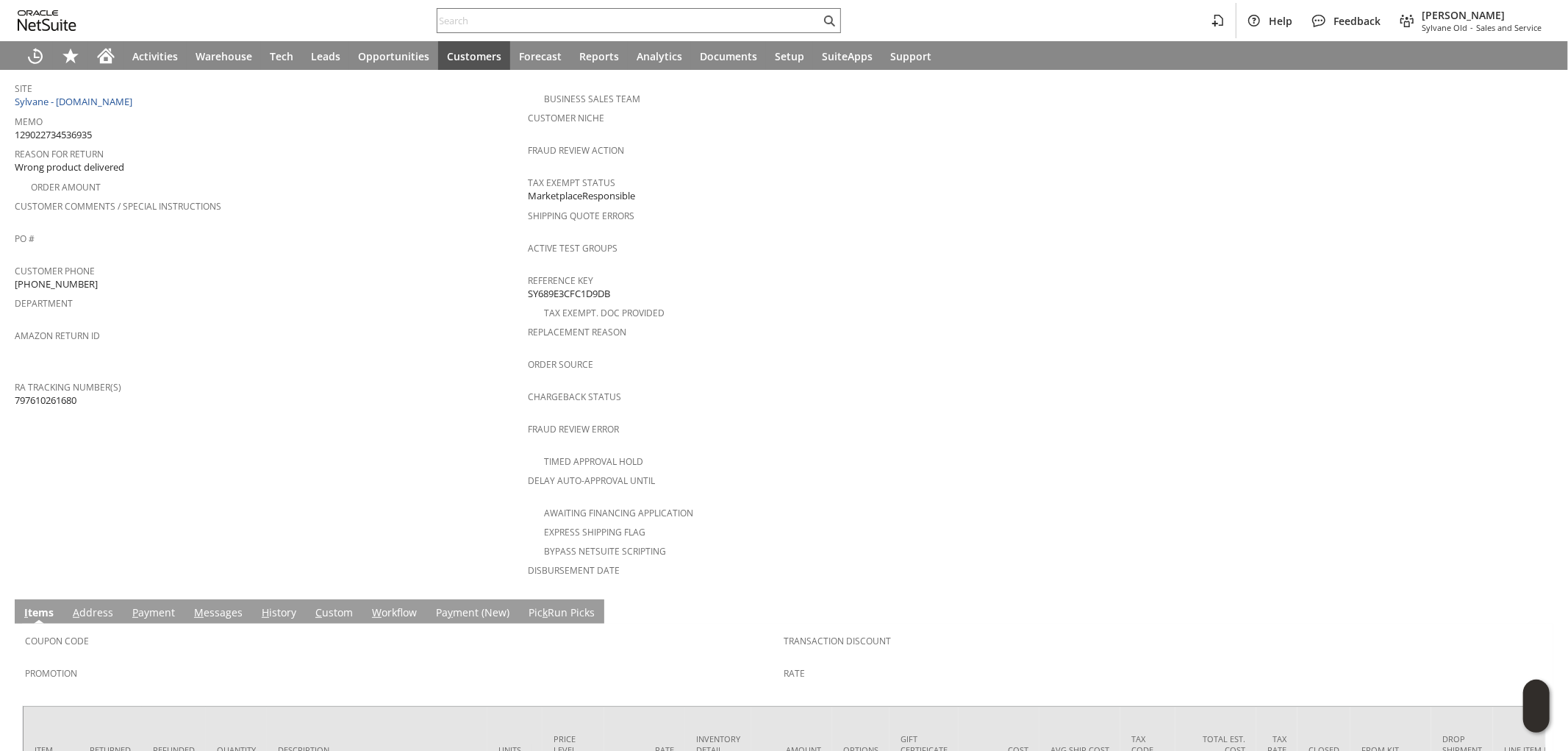
scroll to position [415, 0]
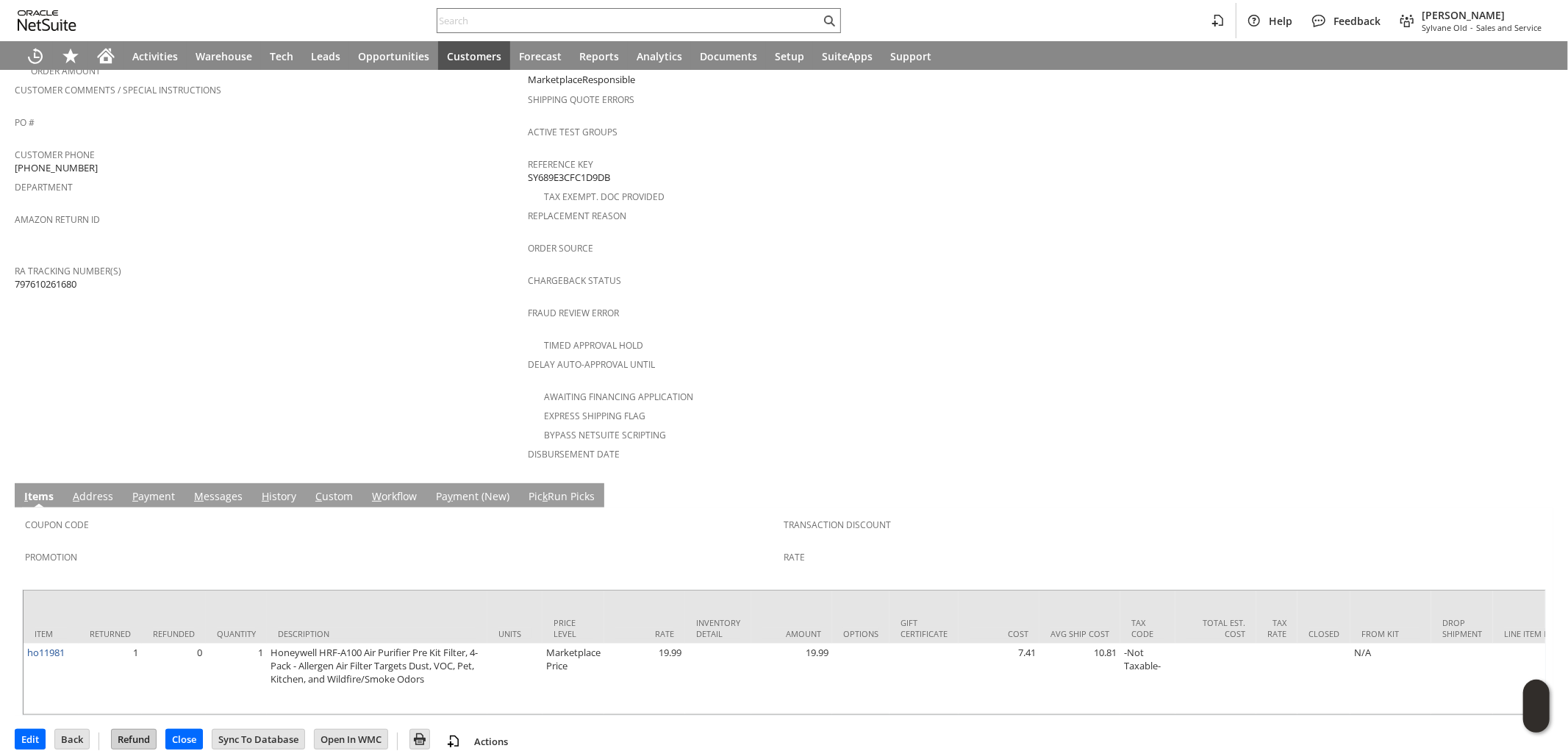
click at [142, 729] on input "Refund" at bounding box center [133, 739] width 44 height 19
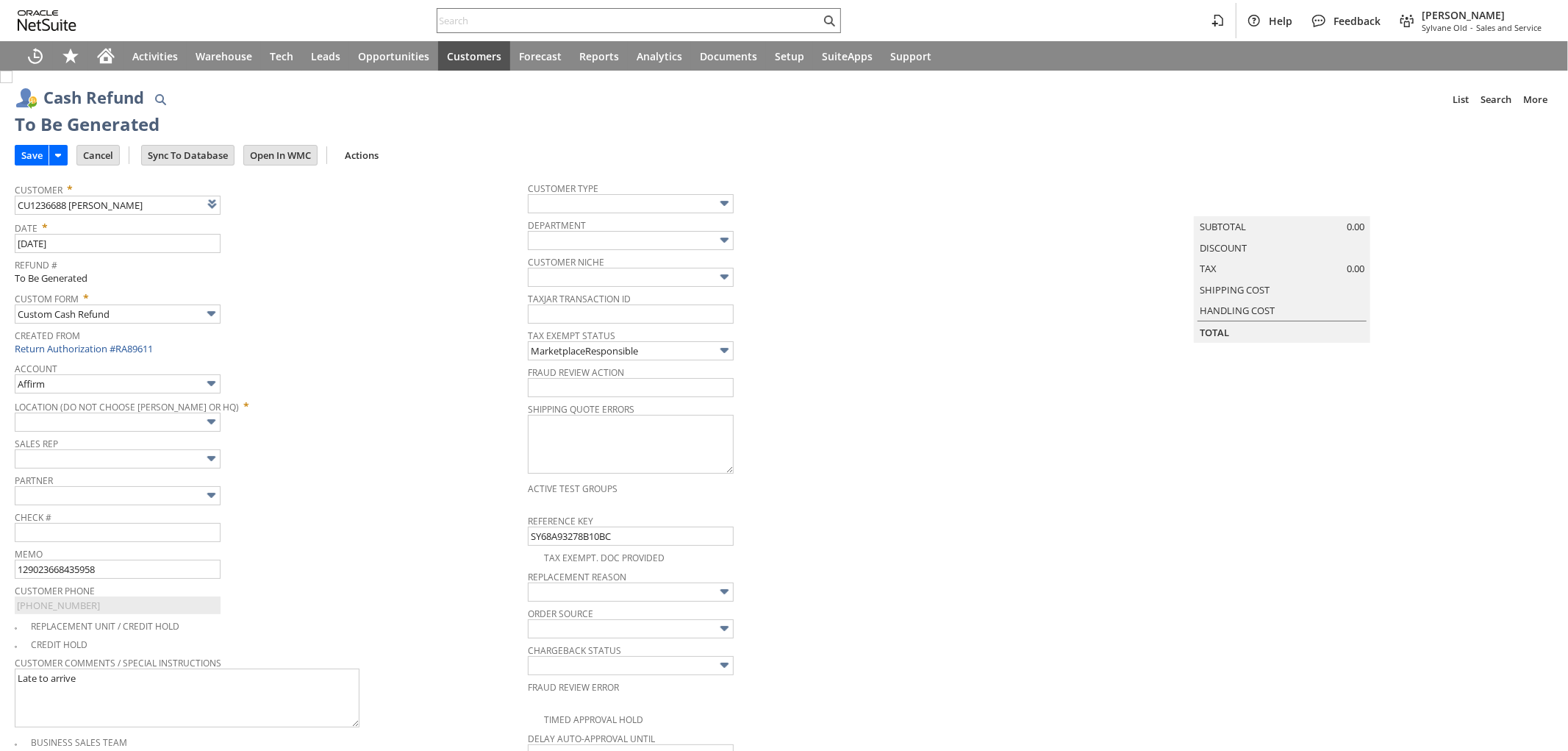
type input "Walmart"
type input "Headquarters : Head... : Pending Testing"
type input "Add"
type input "Copy Previous"
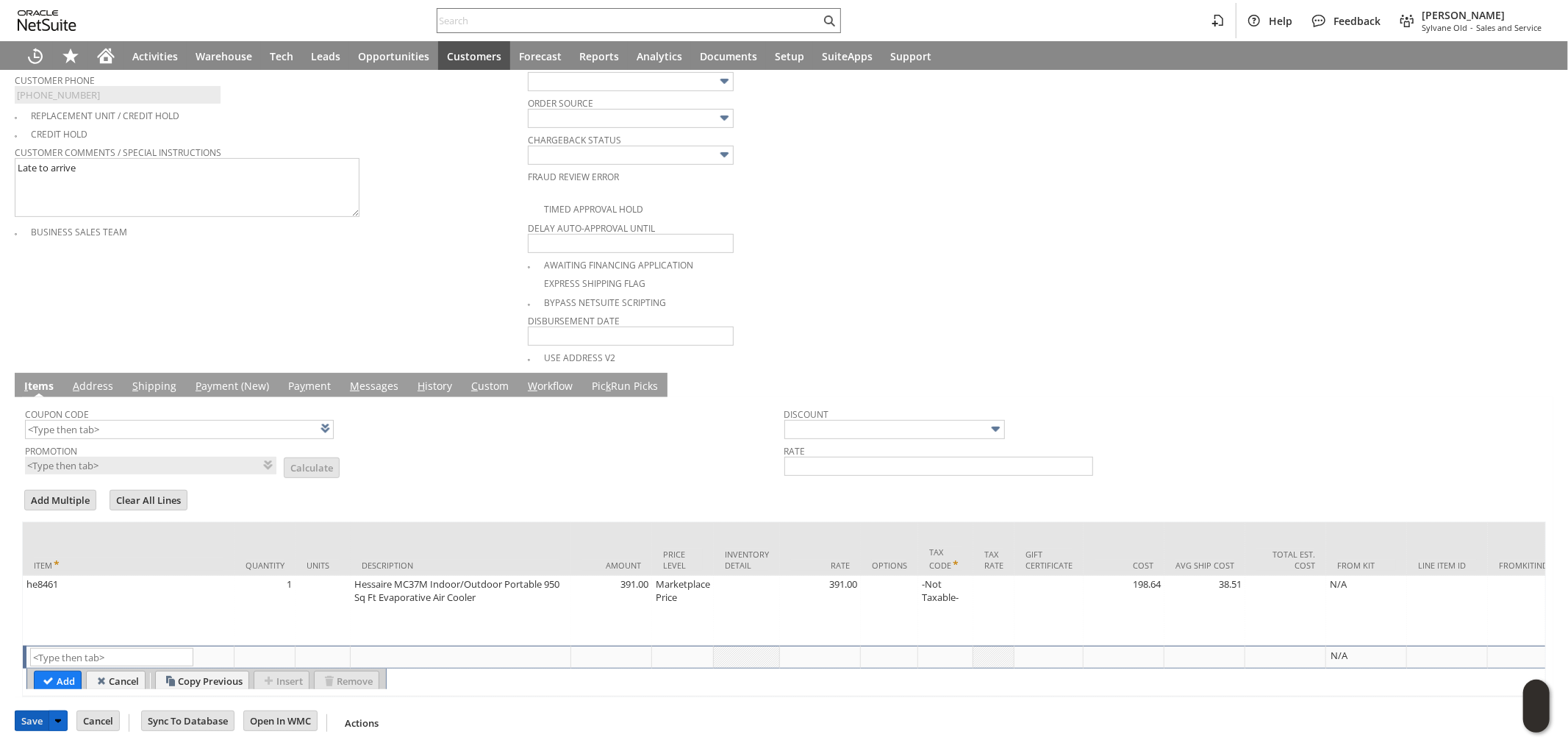
click at [38, 726] on input "Save" at bounding box center [32, 720] width 33 height 19
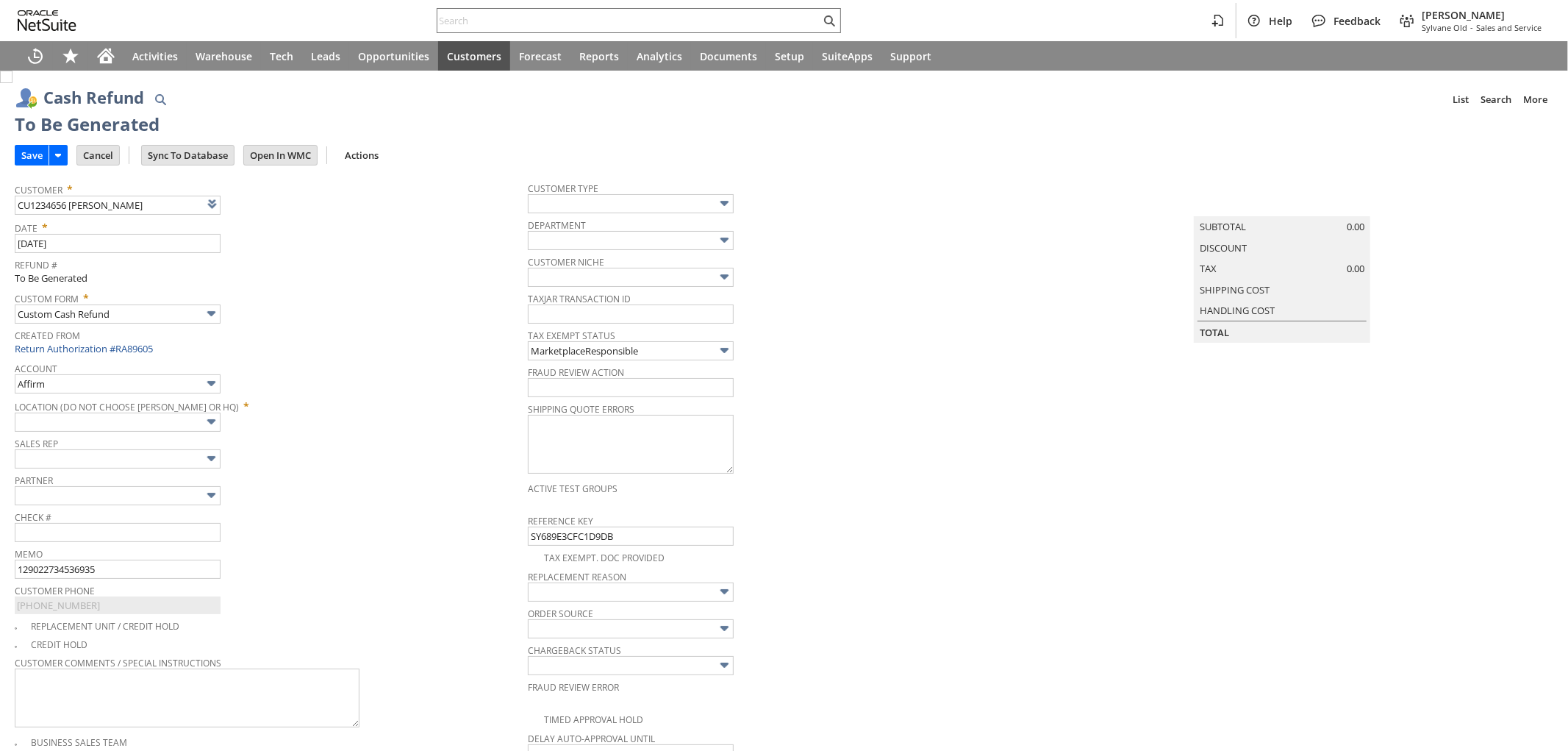
type input "Walmart"
type input "Headquarters : Head... : Pending Testing"
type input "Add"
type input "Copy Previous"
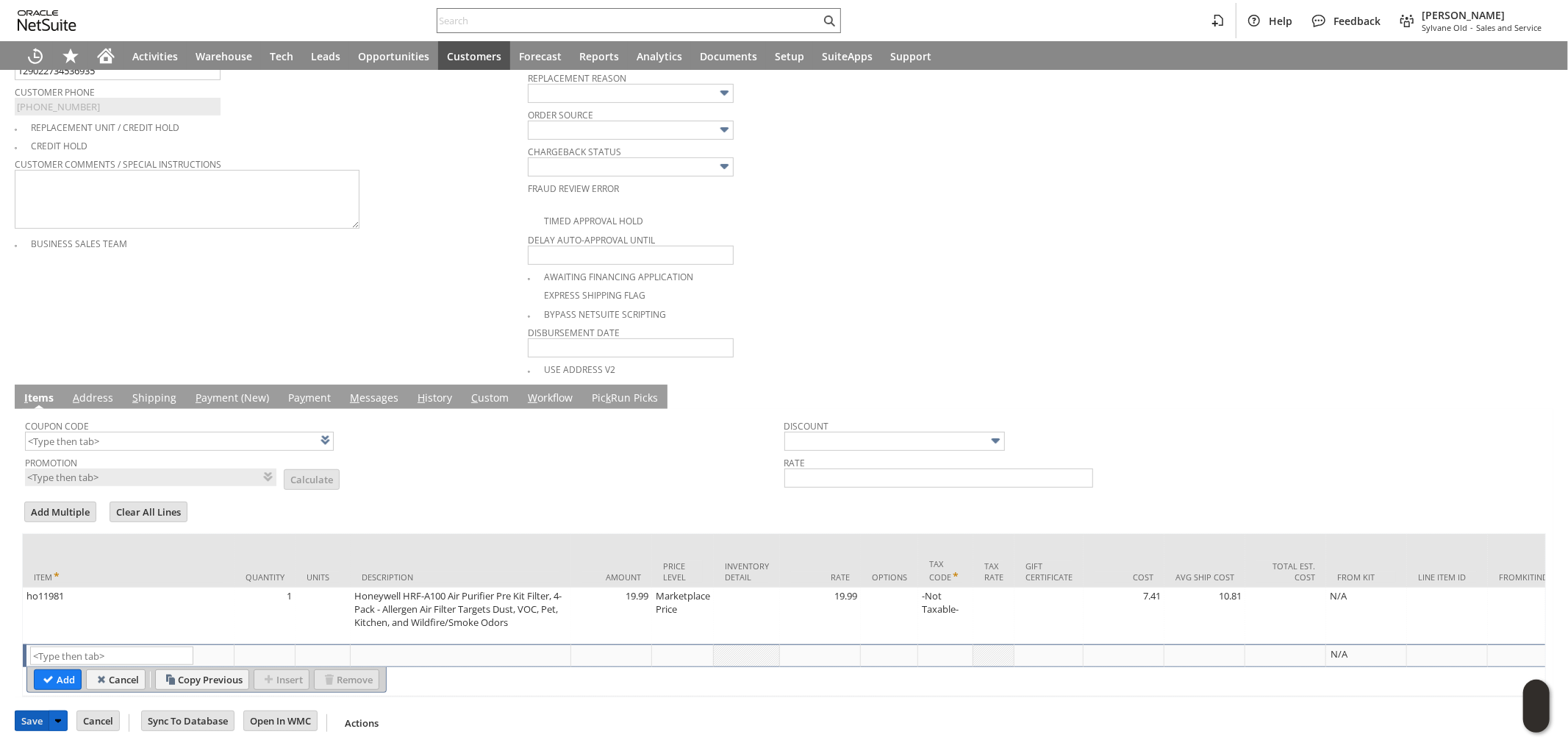
click at [35, 719] on input "Save" at bounding box center [32, 720] width 33 height 19
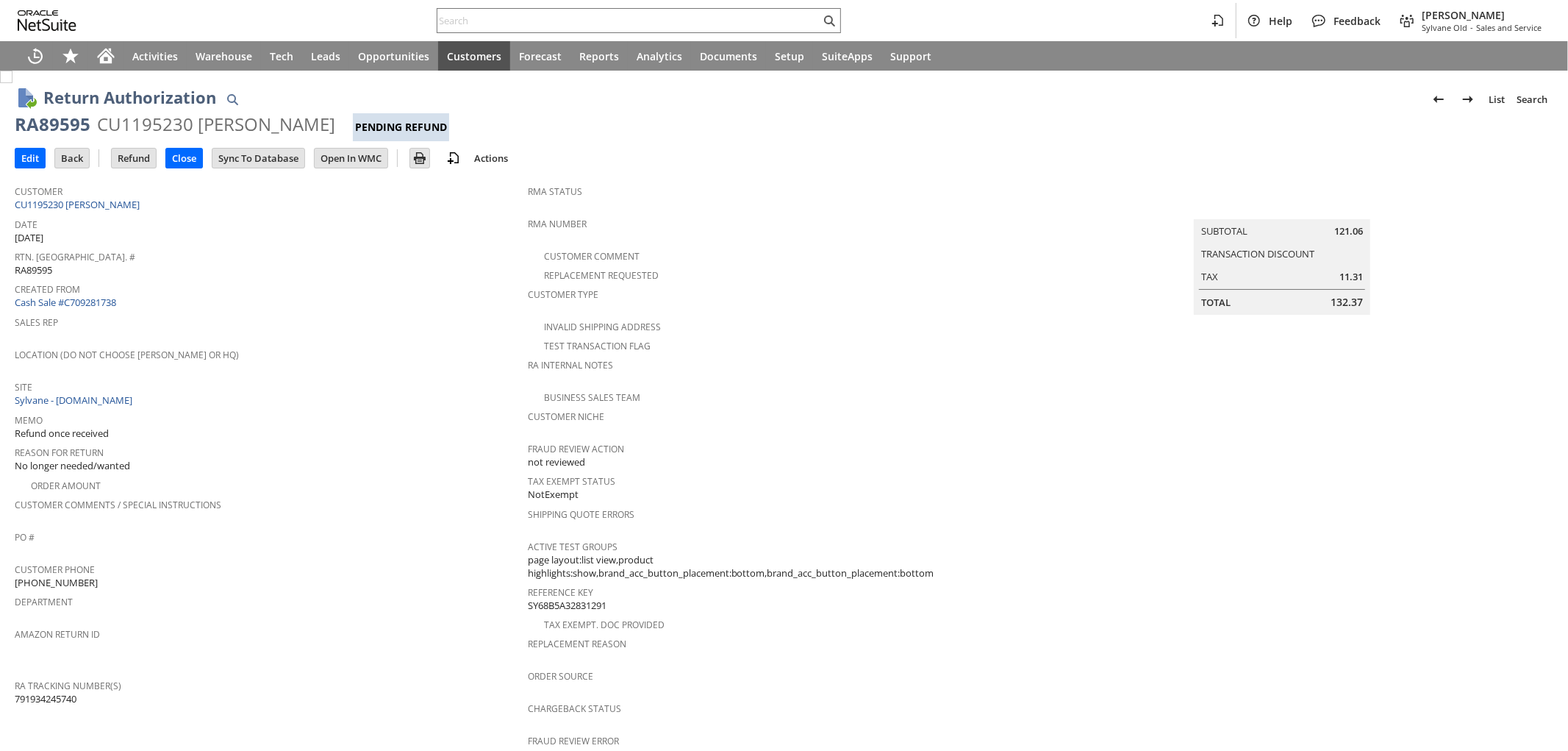
scroll to position [445, 0]
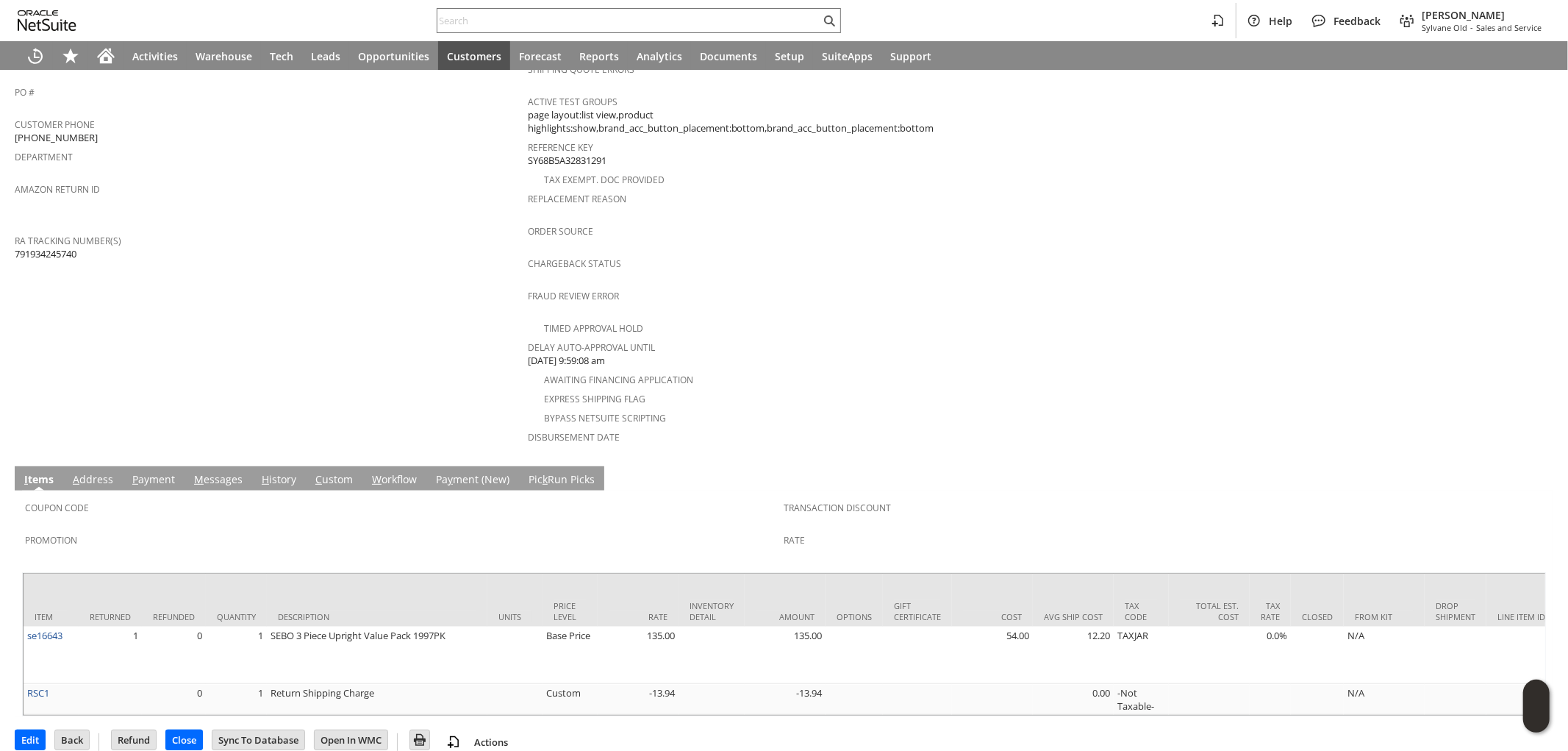
click at [210, 472] on link "M essages" at bounding box center [219, 480] width 56 height 16
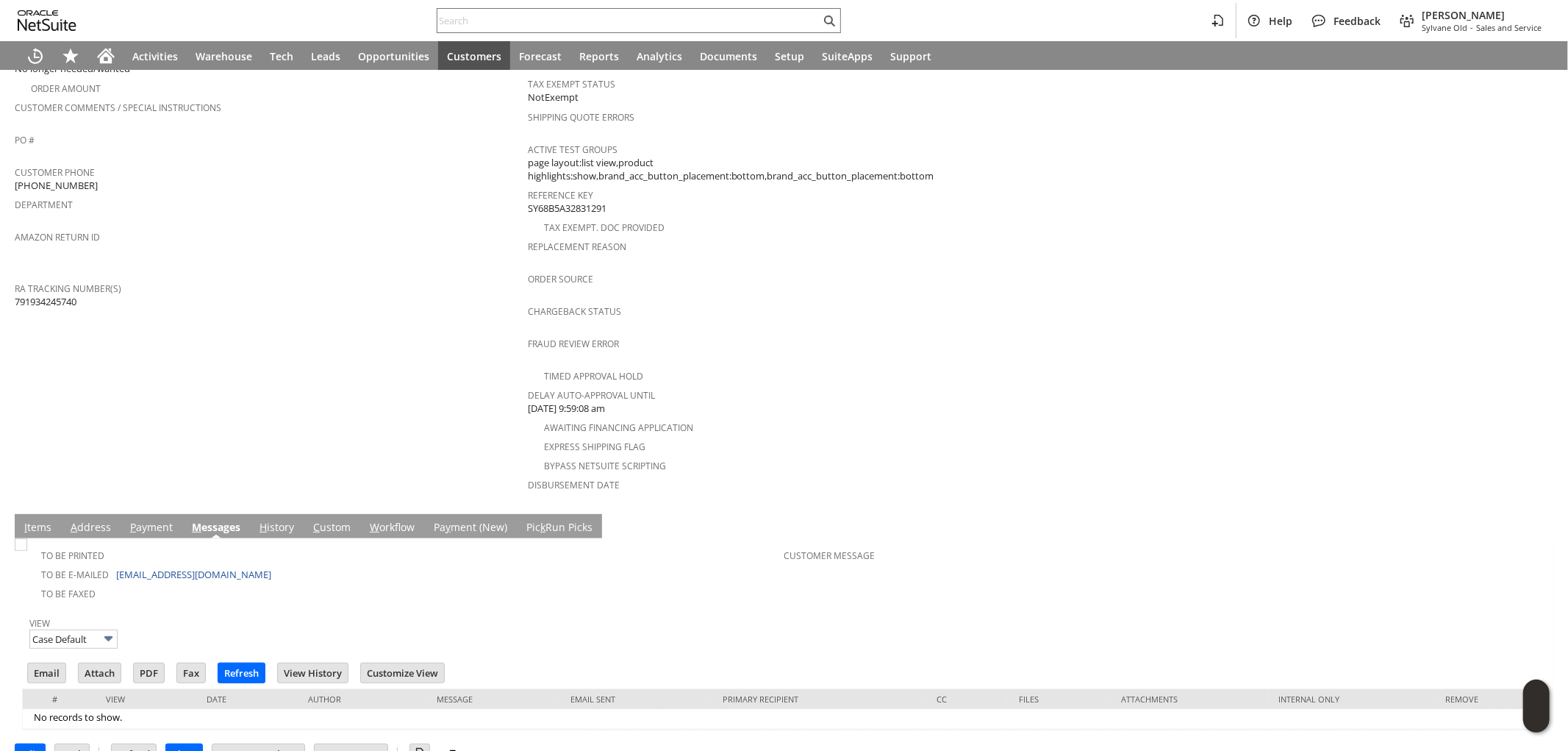
scroll to position [0, 0]
click at [33, 520] on link "I tems" at bounding box center [38, 528] width 35 height 16
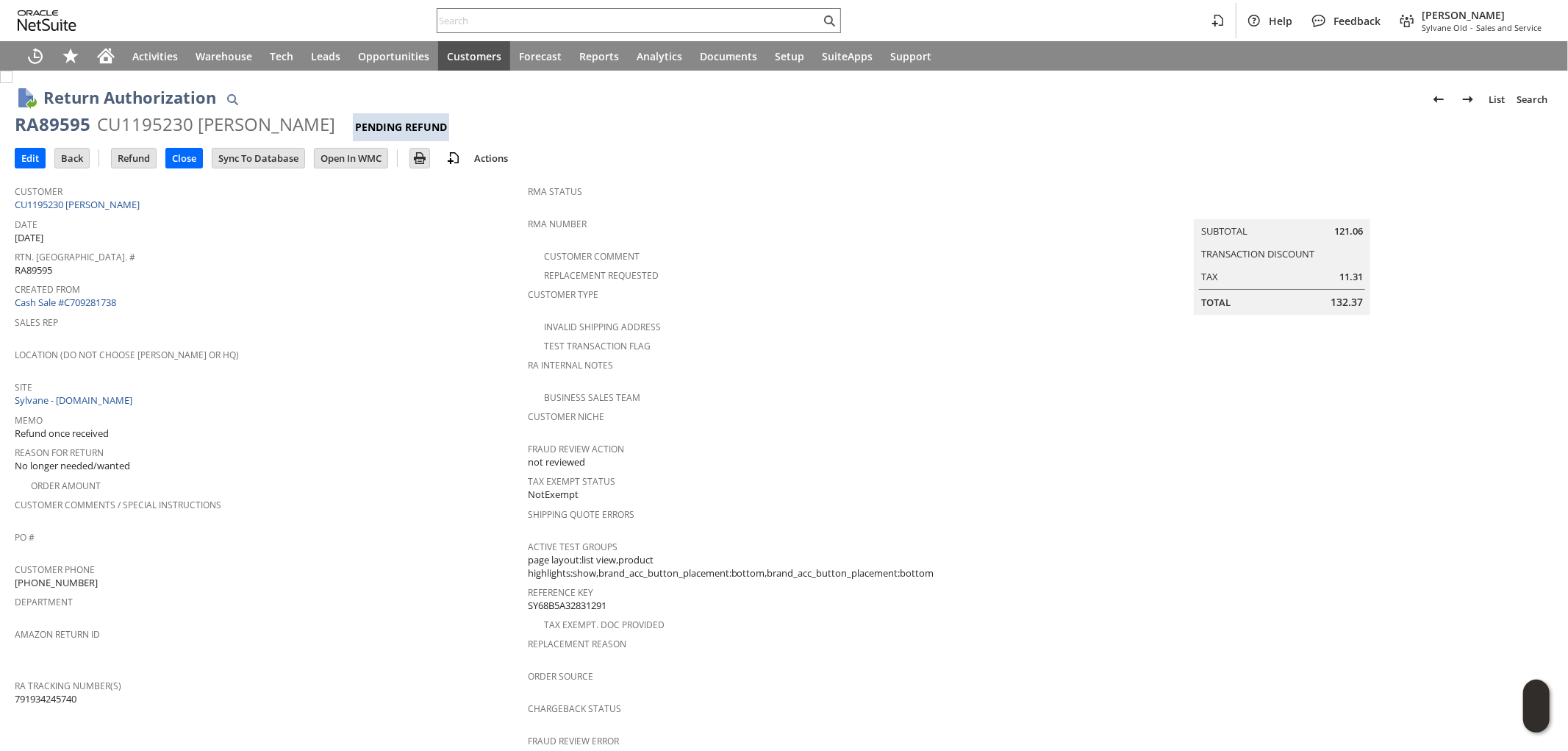
click at [1331, 295] on span "132.37" at bounding box center [1347, 302] width 32 height 15
copy span "132.37"
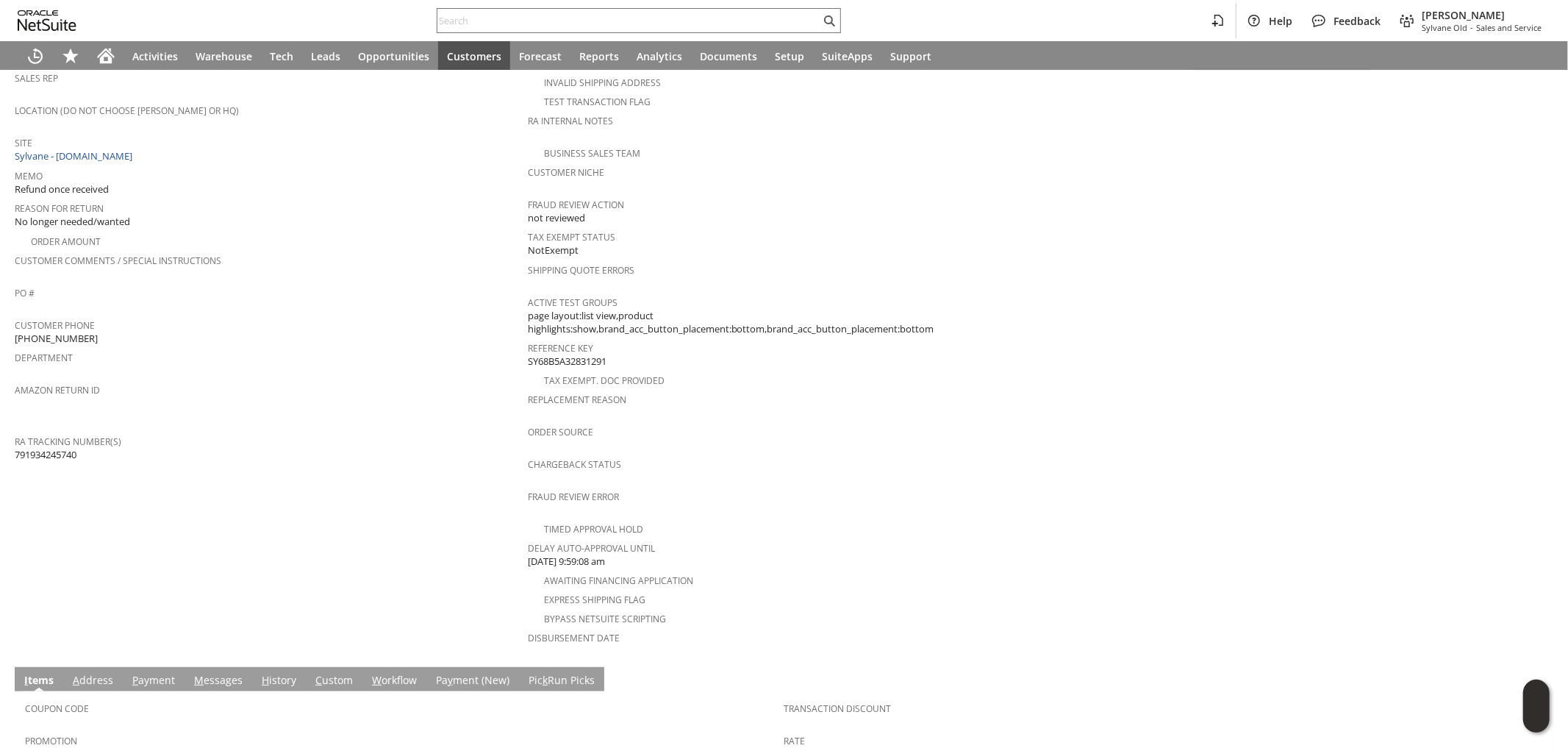
scroll to position [445, 0]
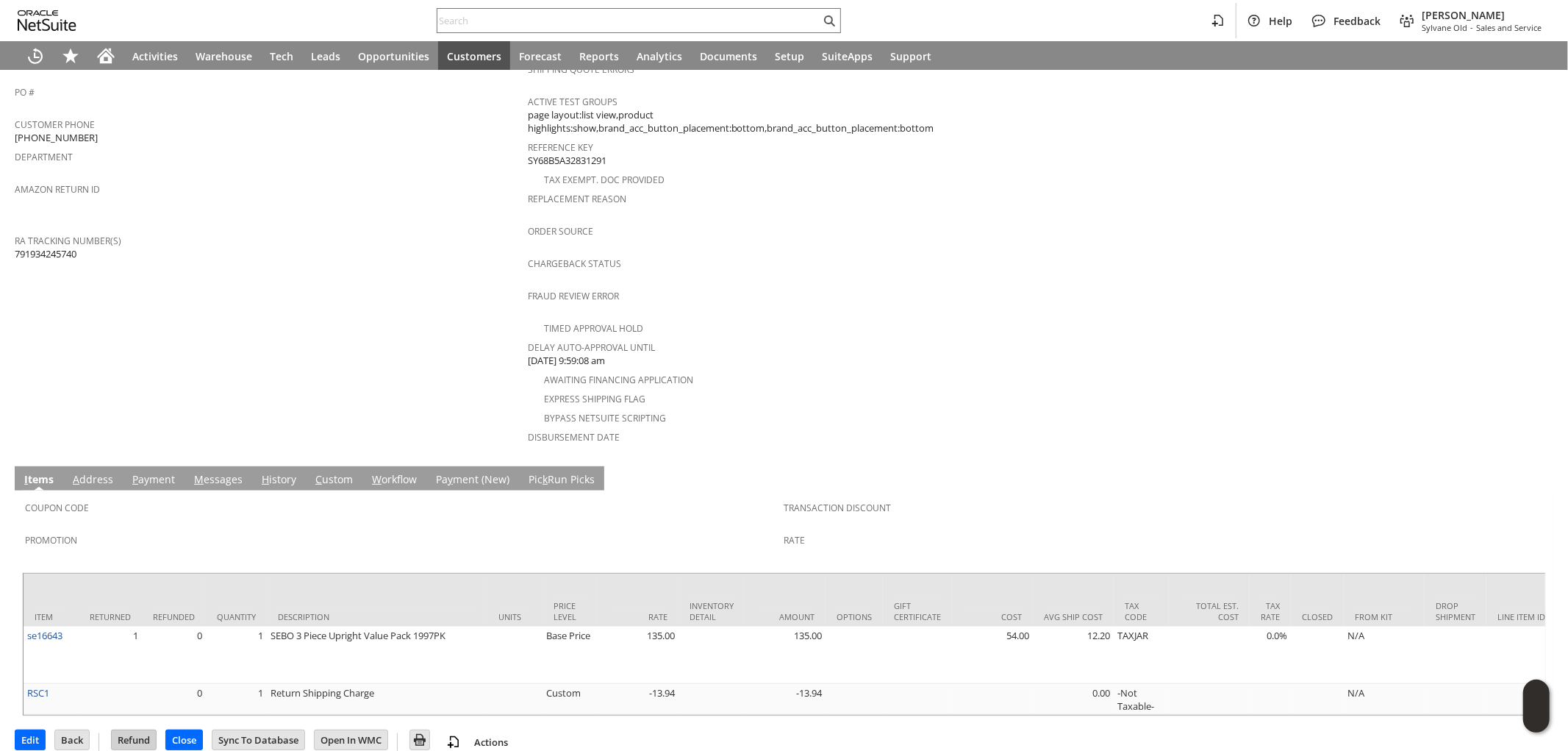
click at [142, 730] on input "Refund" at bounding box center [133, 739] width 44 height 19
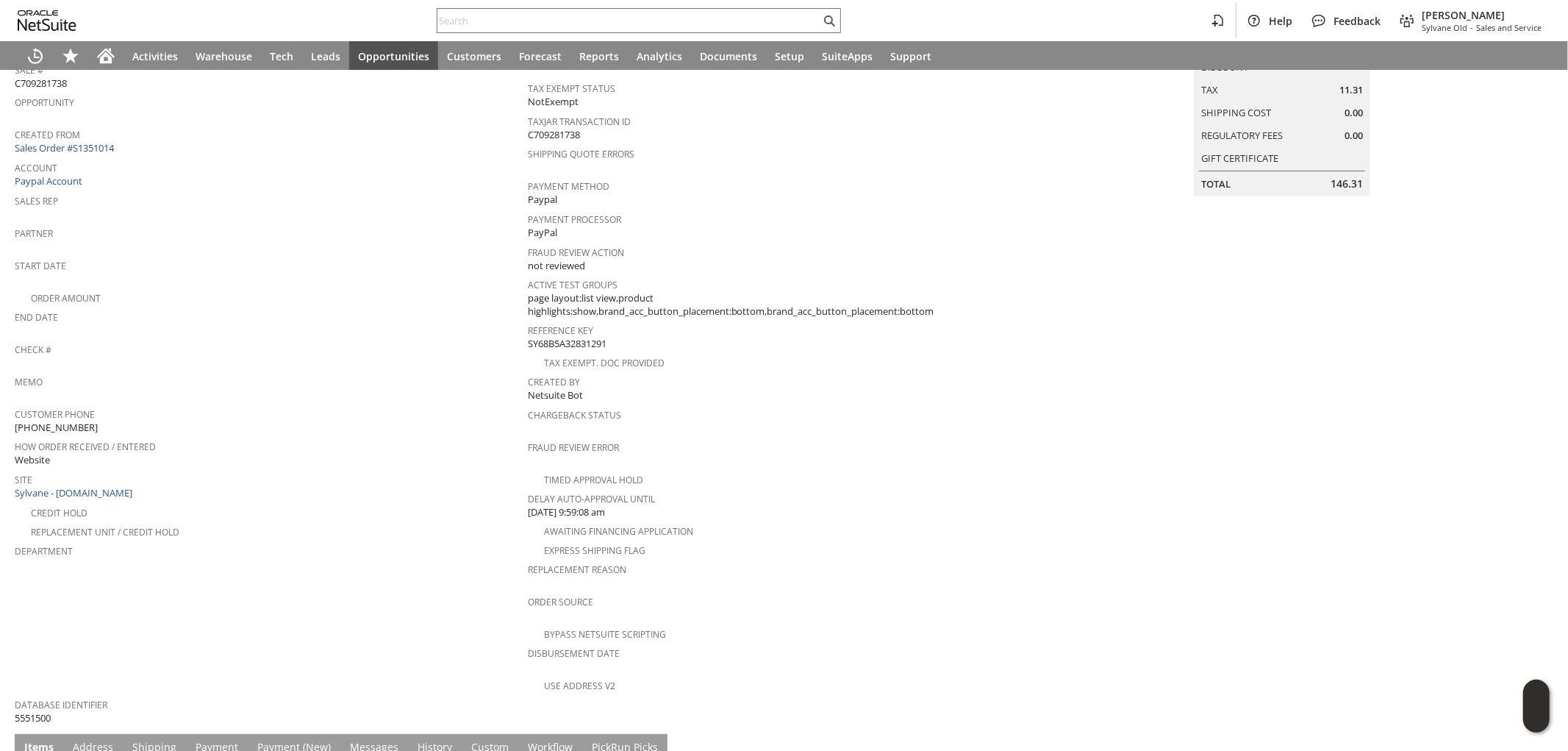
scroll to position [441, 0]
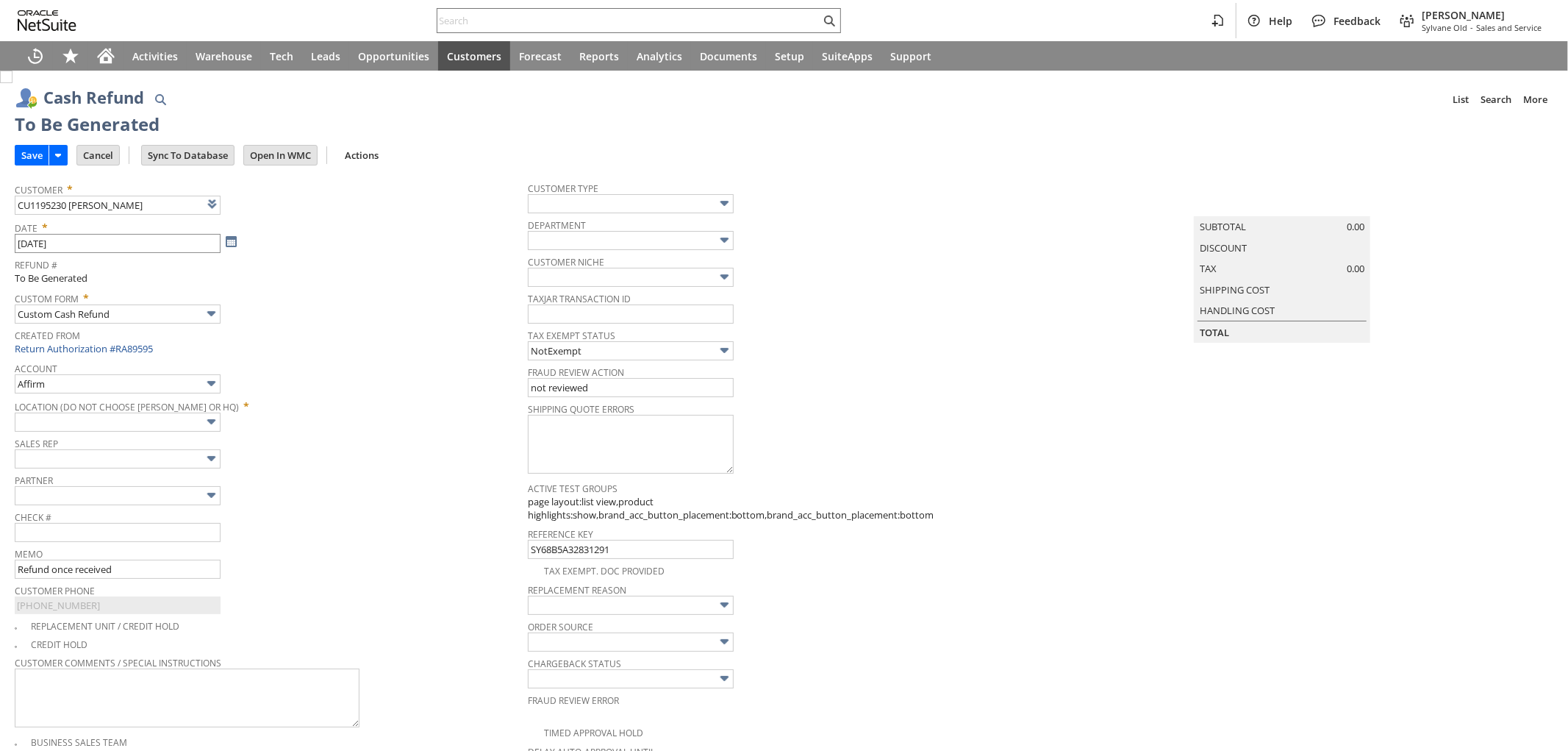
type input "Paypal Account"
type input "Headquarters : Head... : Pending Testing"
type input "Add"
type input "Copy Previous"
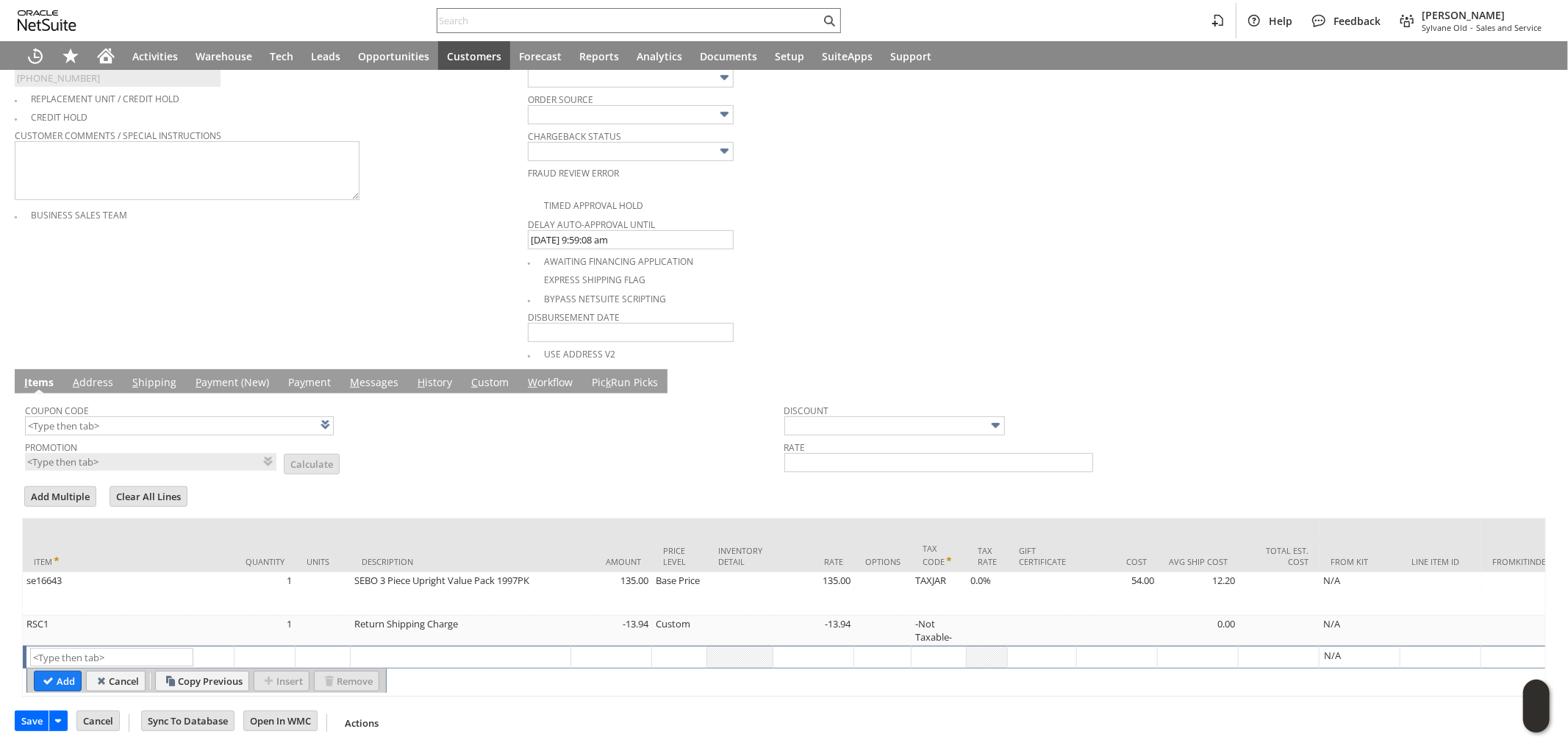
click at [32, 728] on input "Save" at bounding box center [32, 720] width 33 height 19
